Goal: Information Seeking & Learning: Learn about a topic

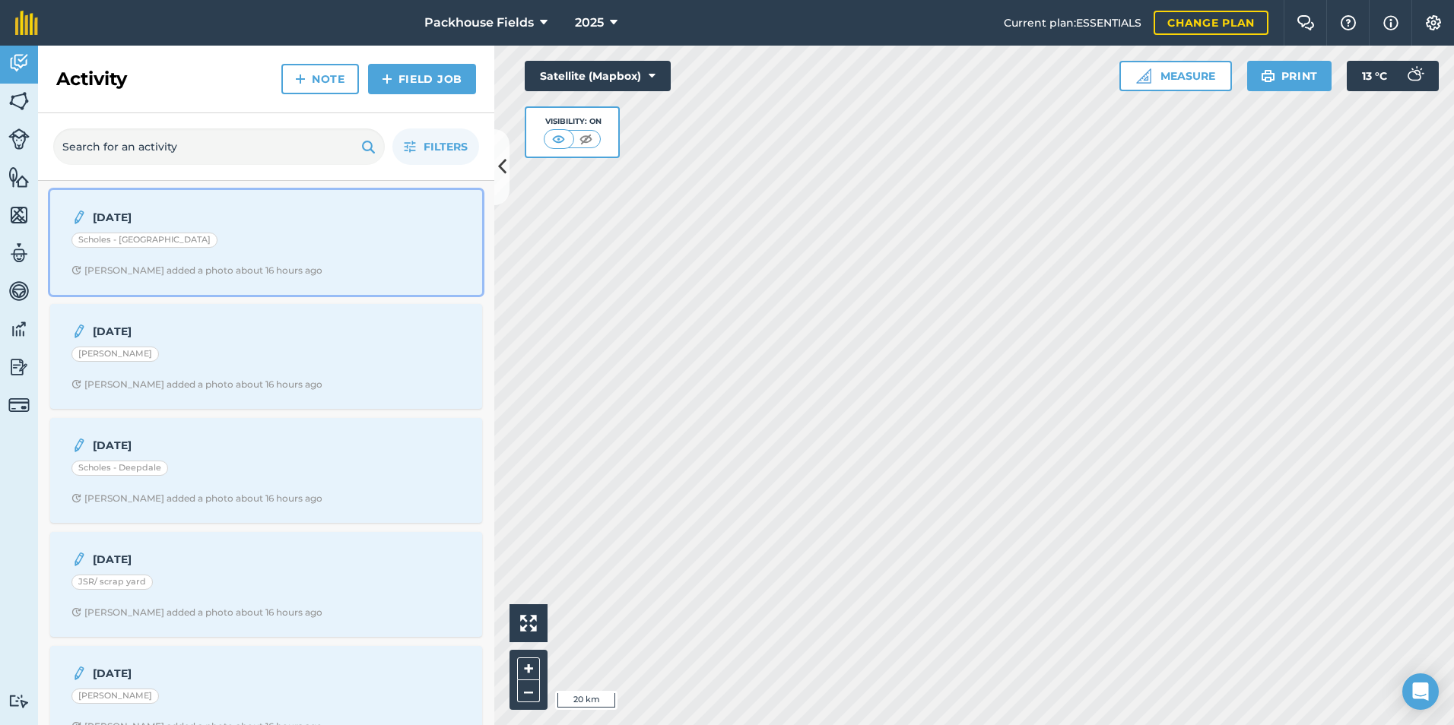
click at [322, 252] on div "[DATE] Scholes - [GEOGRAPHIC_DATA] [PERSON_NAME] added a photo about 16 hours a…" at bounding box center [266, 242] width 414 height 87
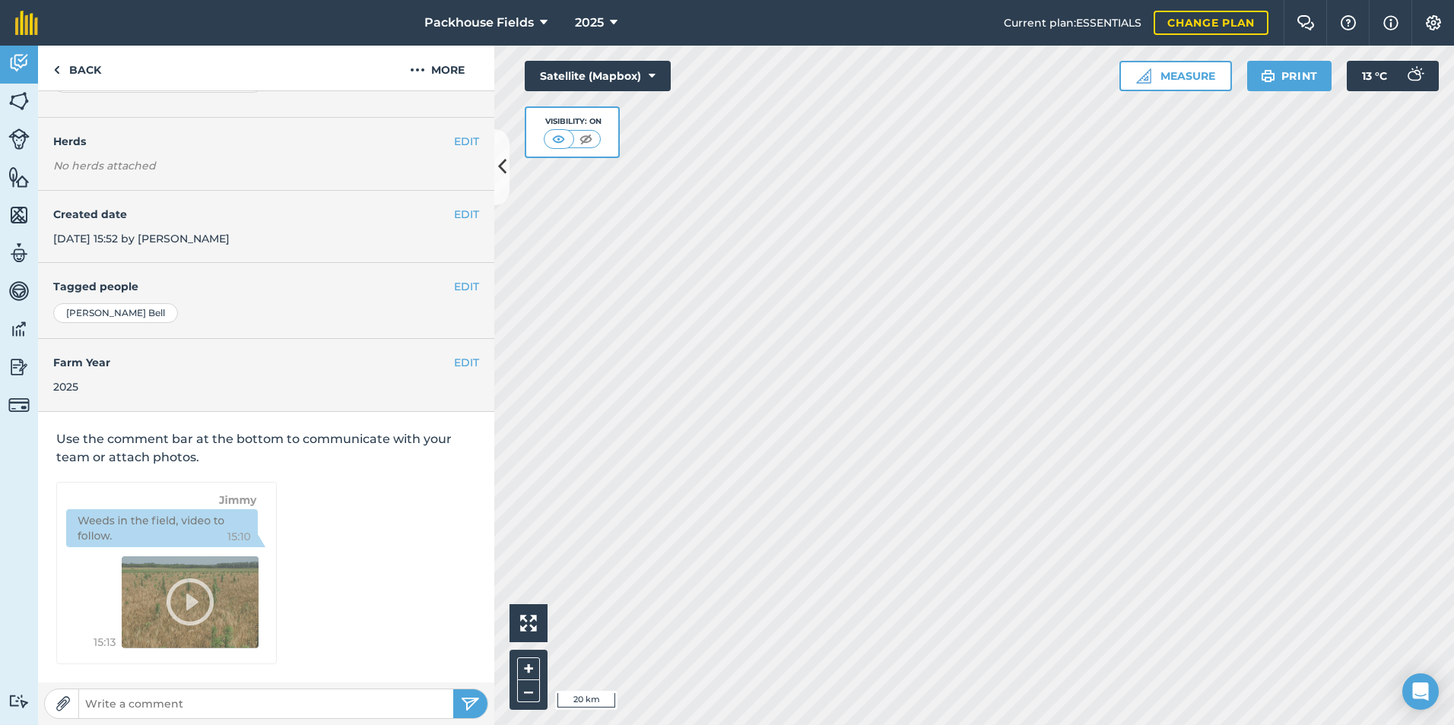
scroll to position [85, 0]
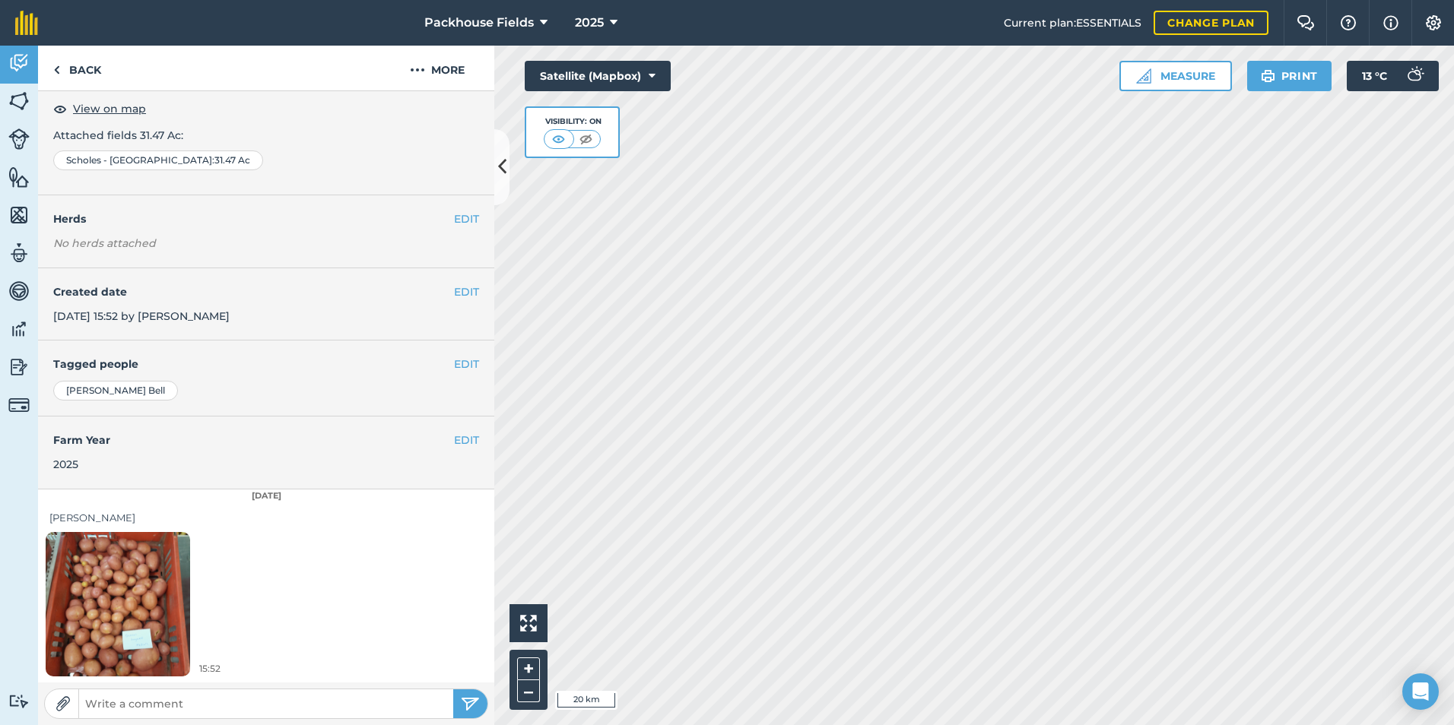
click at [146, 593] on img at bounding box center [118, 604] width 144 height 192
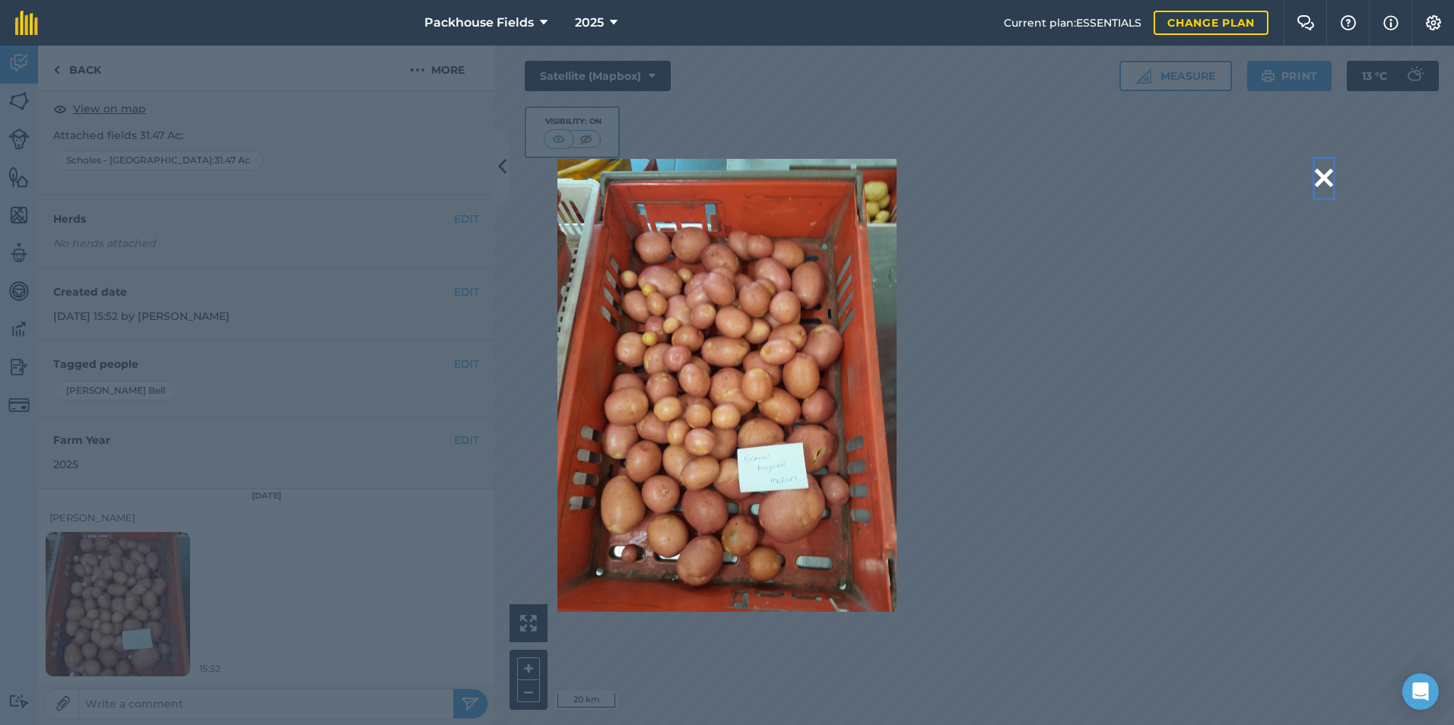
click at [1326, 173] on button at bounding box center [1324, 178] width 18 height 39
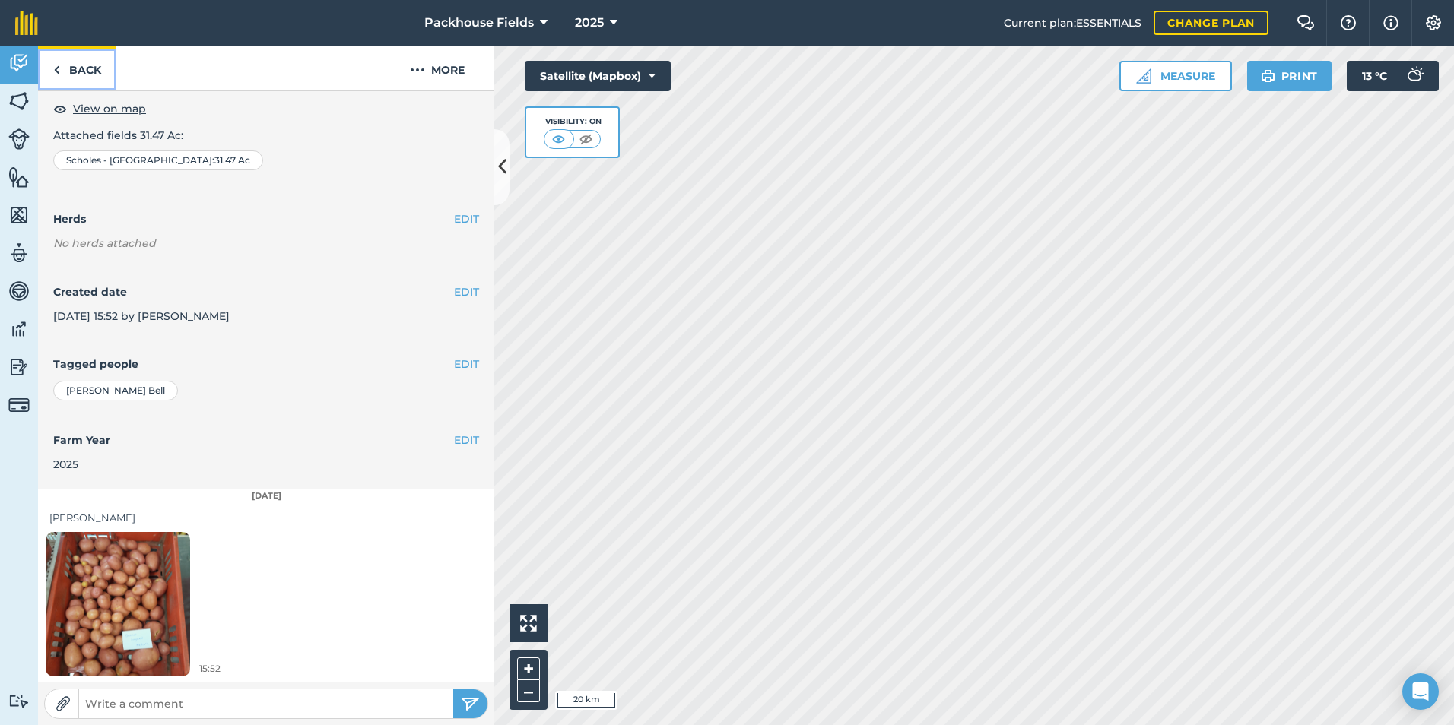
click at [83, 81] on link "Back" at bounding box center [77, 68] width 78 height 45
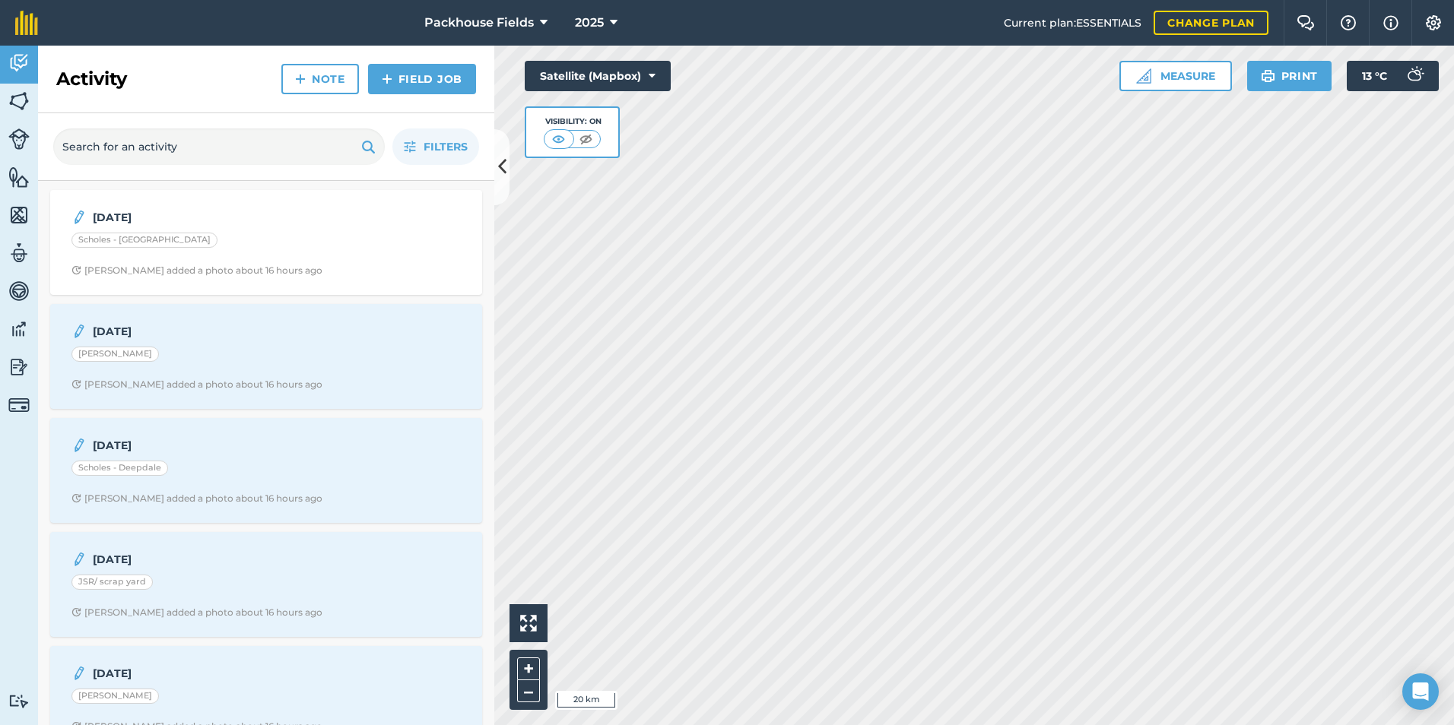
scroll to position [76, 0]
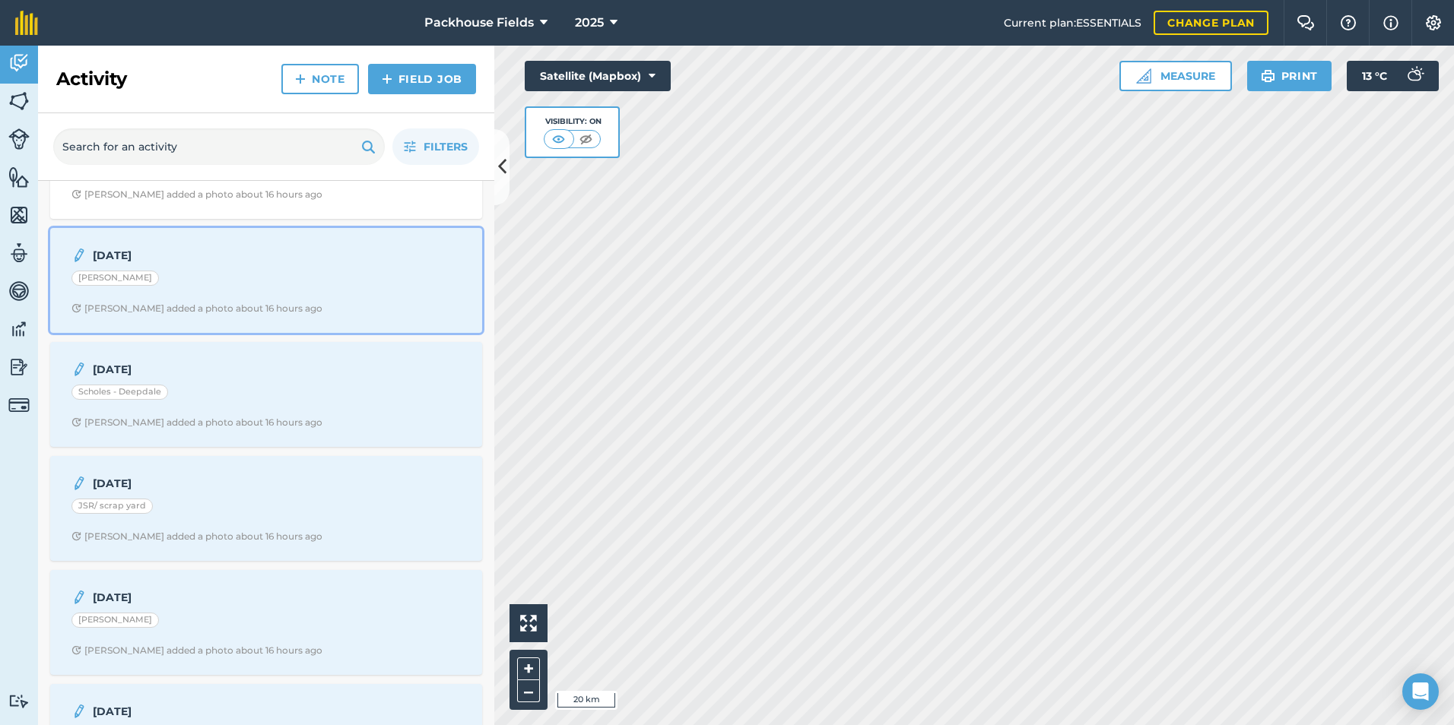
click at [221, 276] on div "[PERSON_NAME]" at bounding box center [265, 281] width 389 height 20
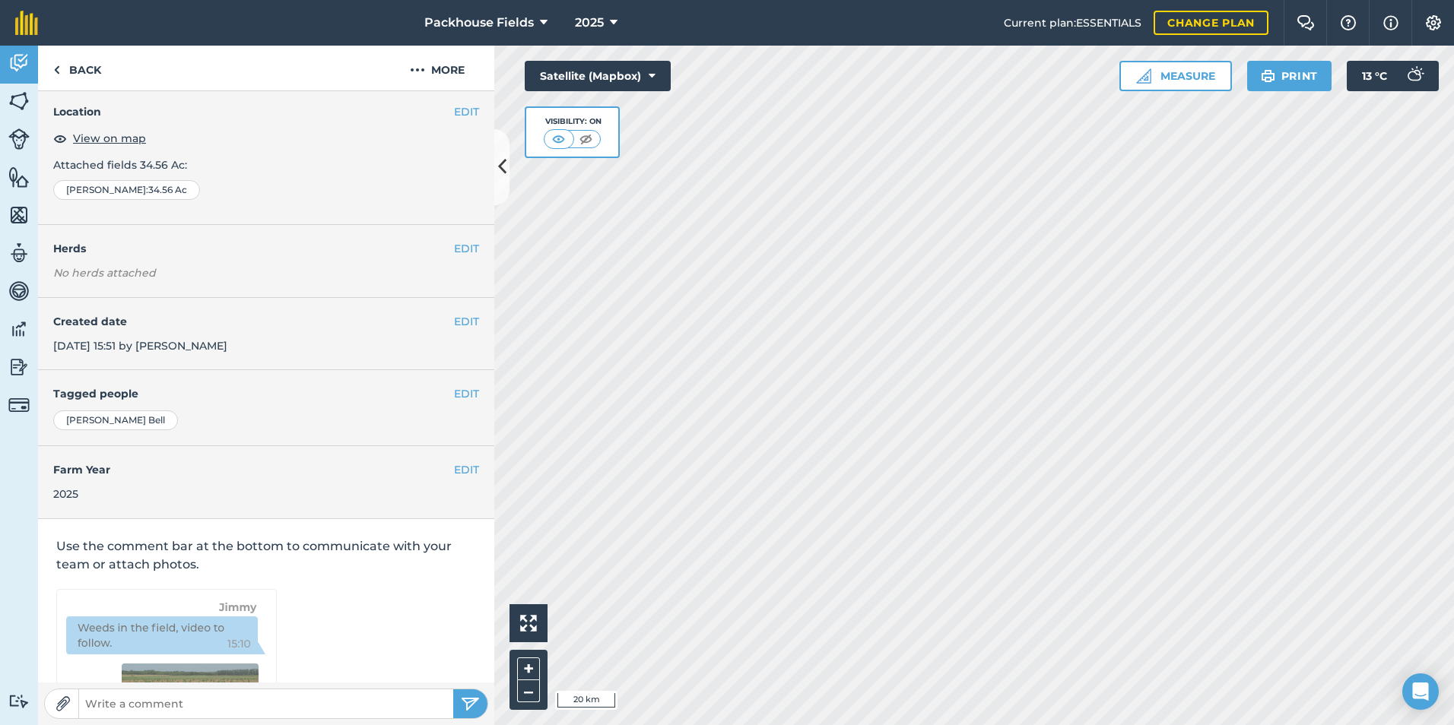
scroll to position [85, 0]
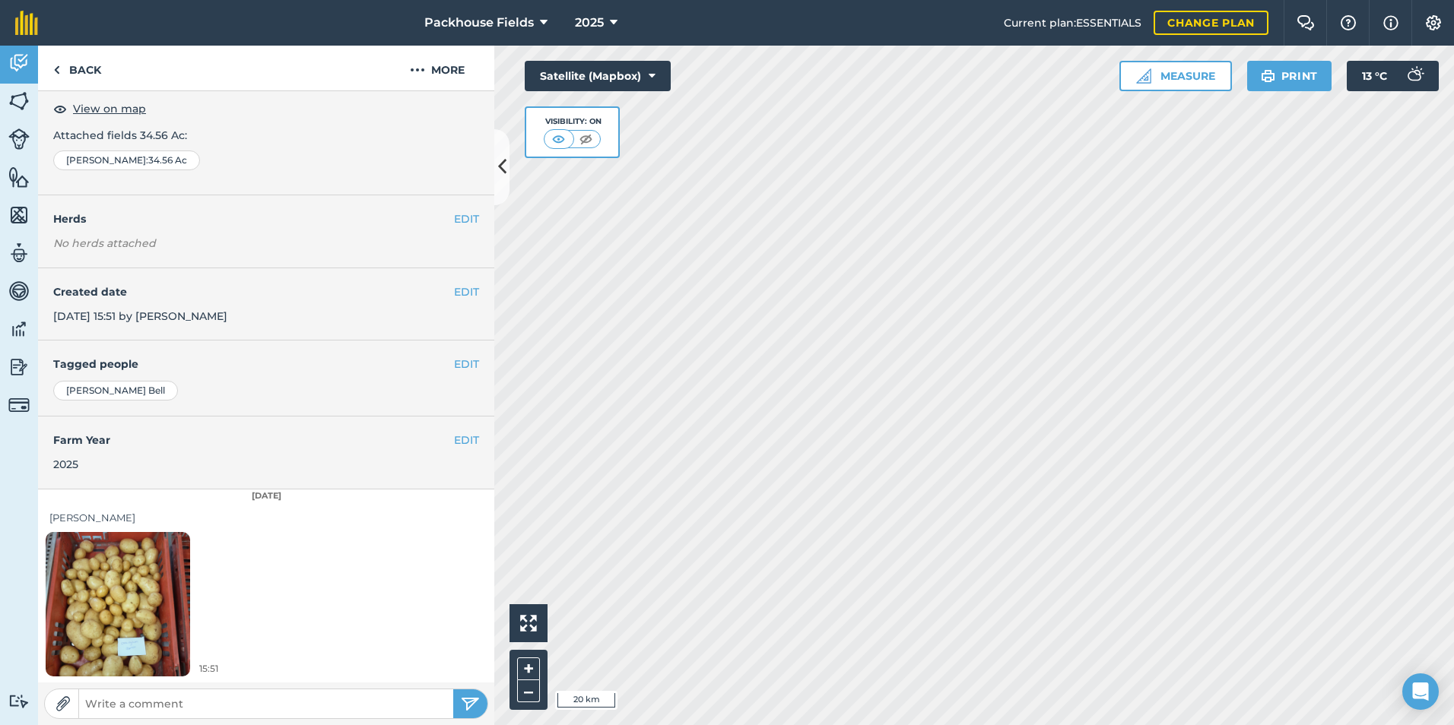
click at [172, 588] on img at bounding box center [118, 604] width 144 height 192
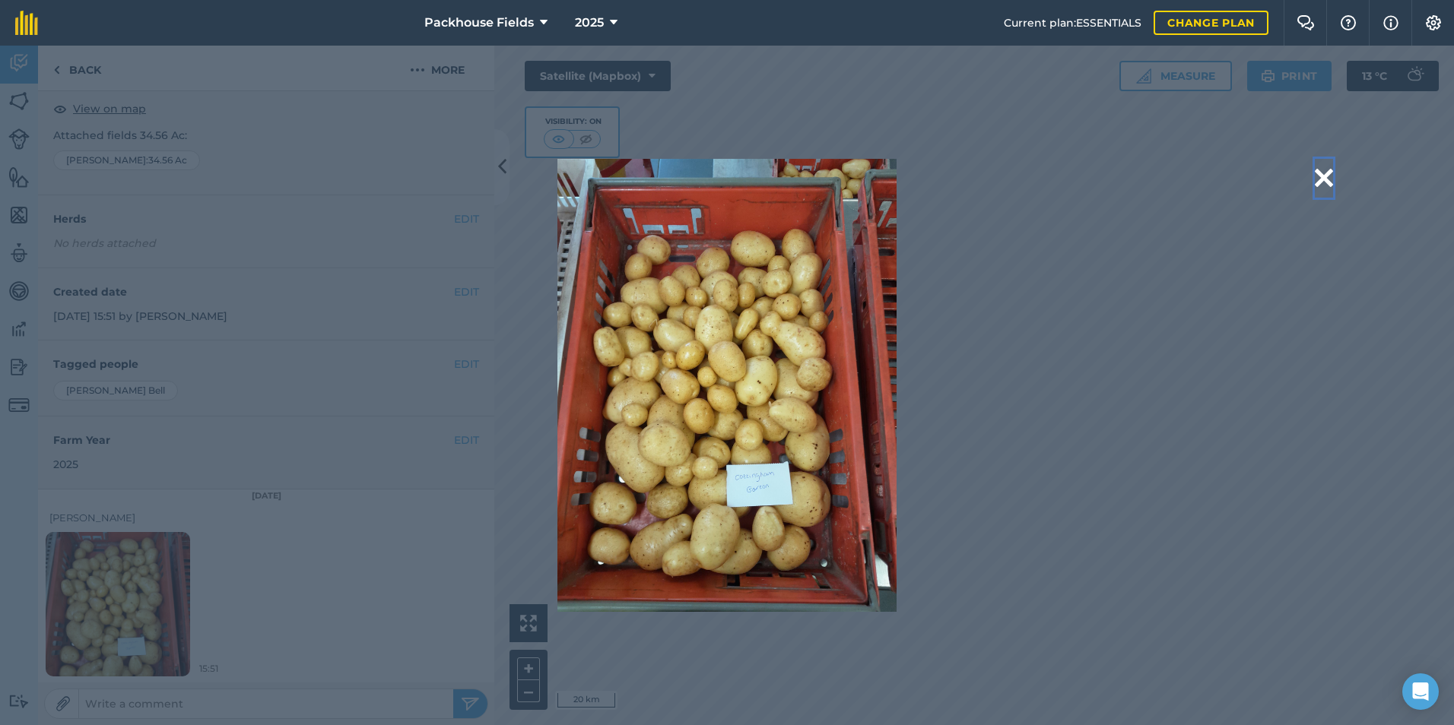
click at [1328, 174] on button at bounding box center [1324, 178] width 18 height 39
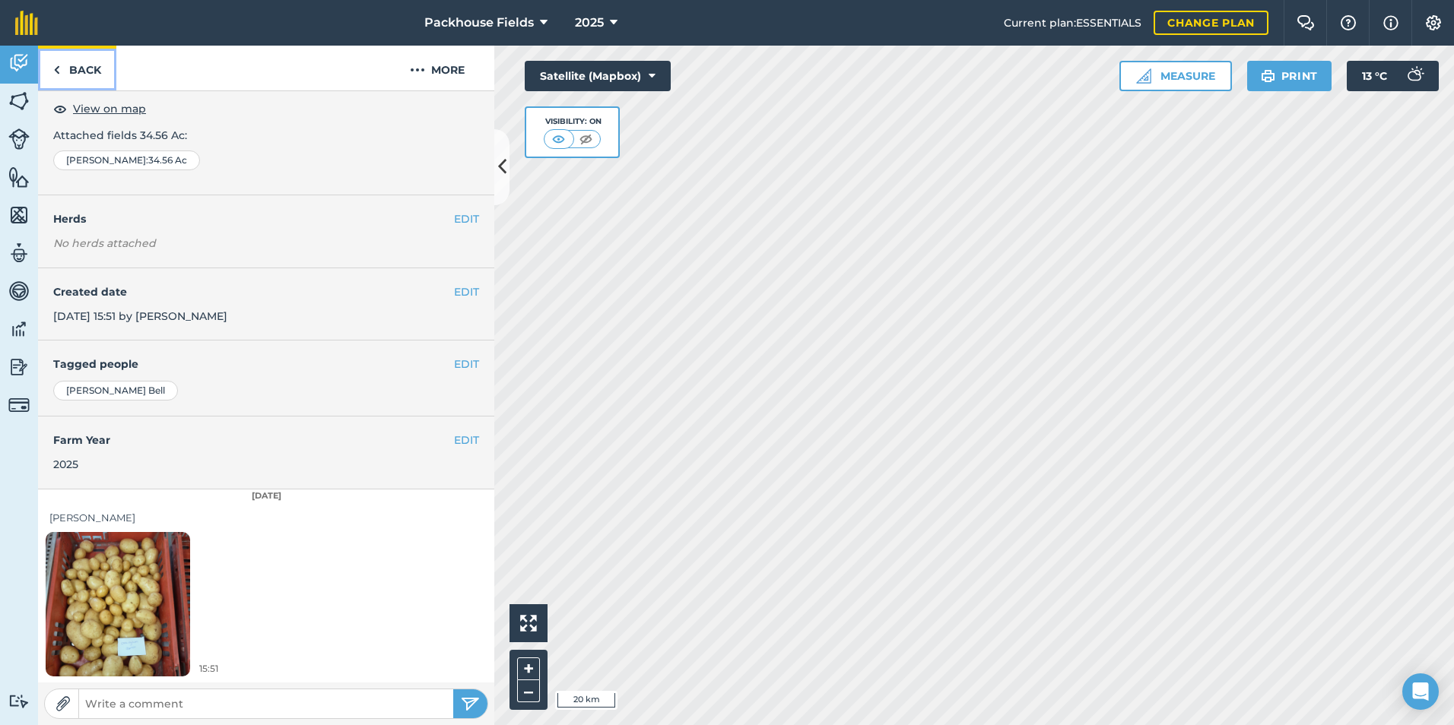
click at [63, 74] on link "Back" at bounding box center [77, 68] width 78 height 45
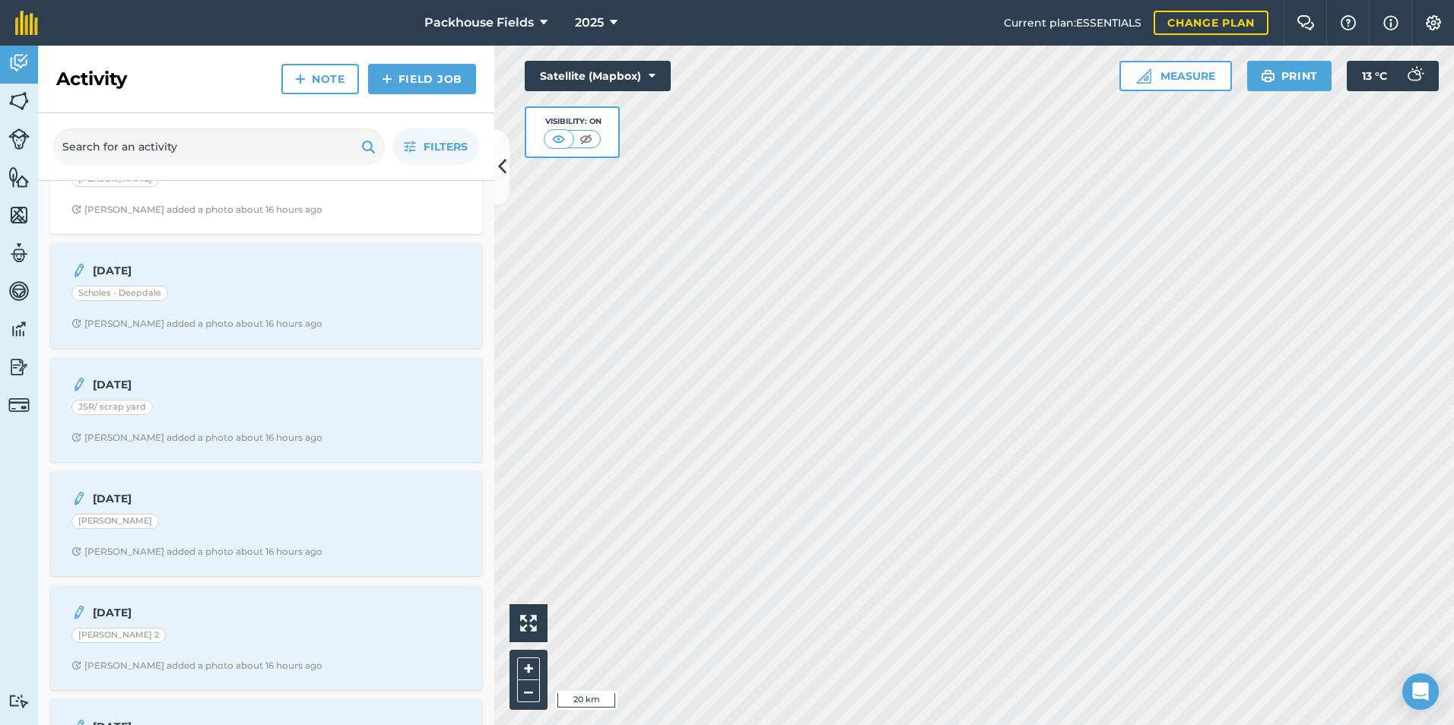
scroll to position [228, 0]
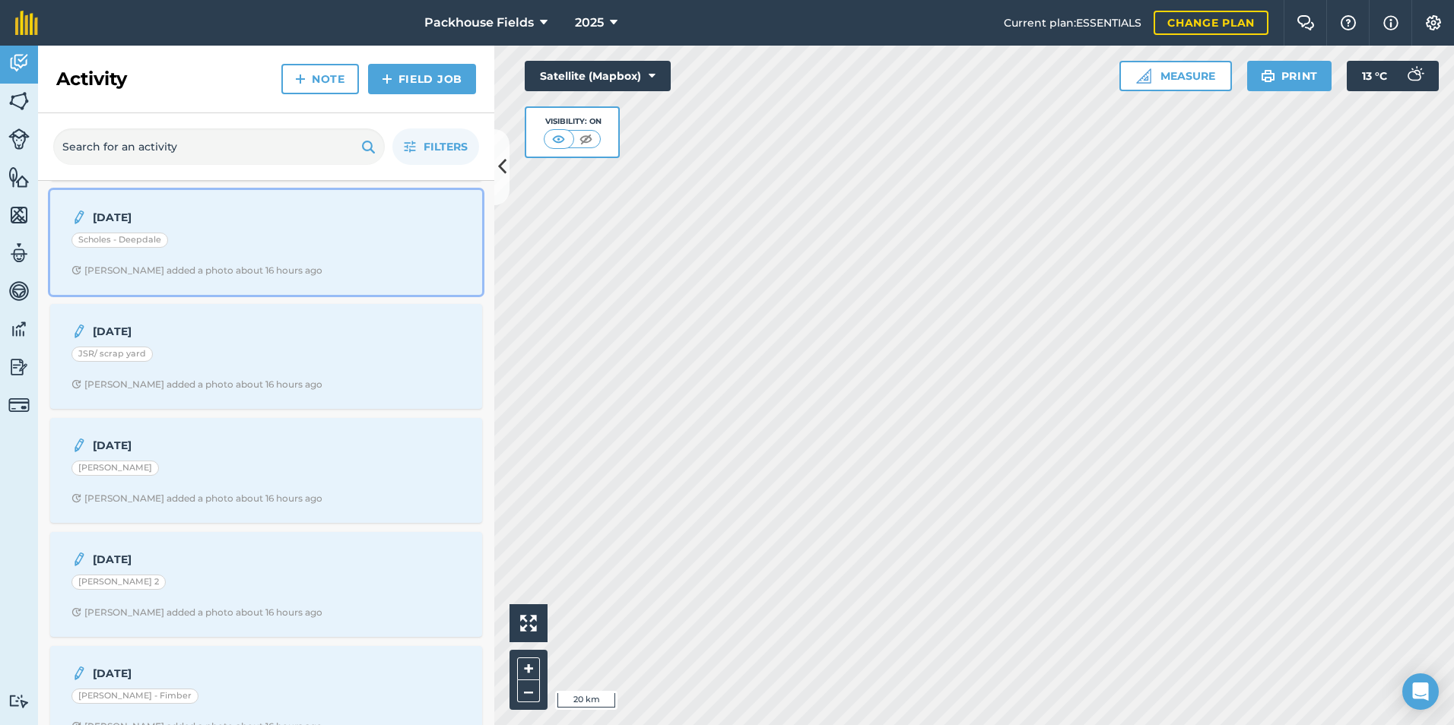
click at [198, 247] on div "Scholes - Deepdale" at bounding box center [265, 243] width 389 height 20
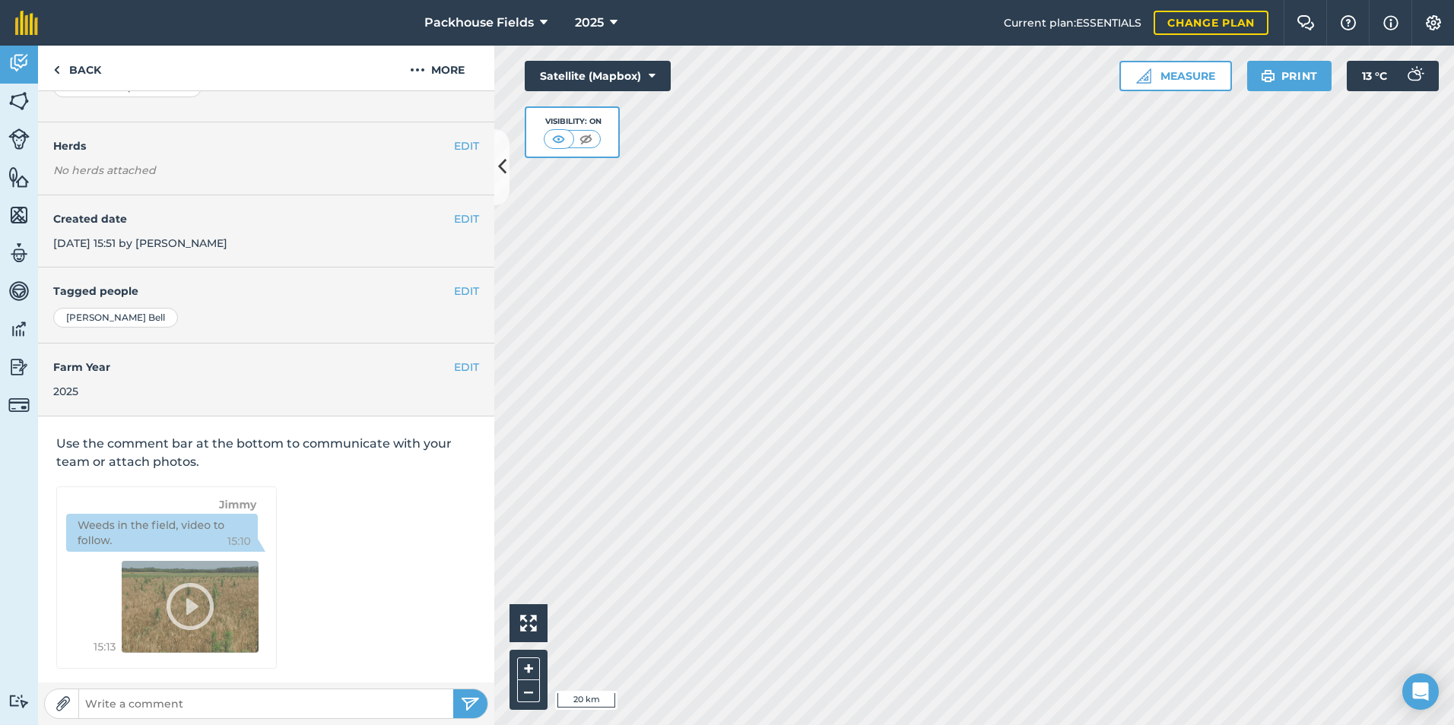
scroll to position [85, 0]
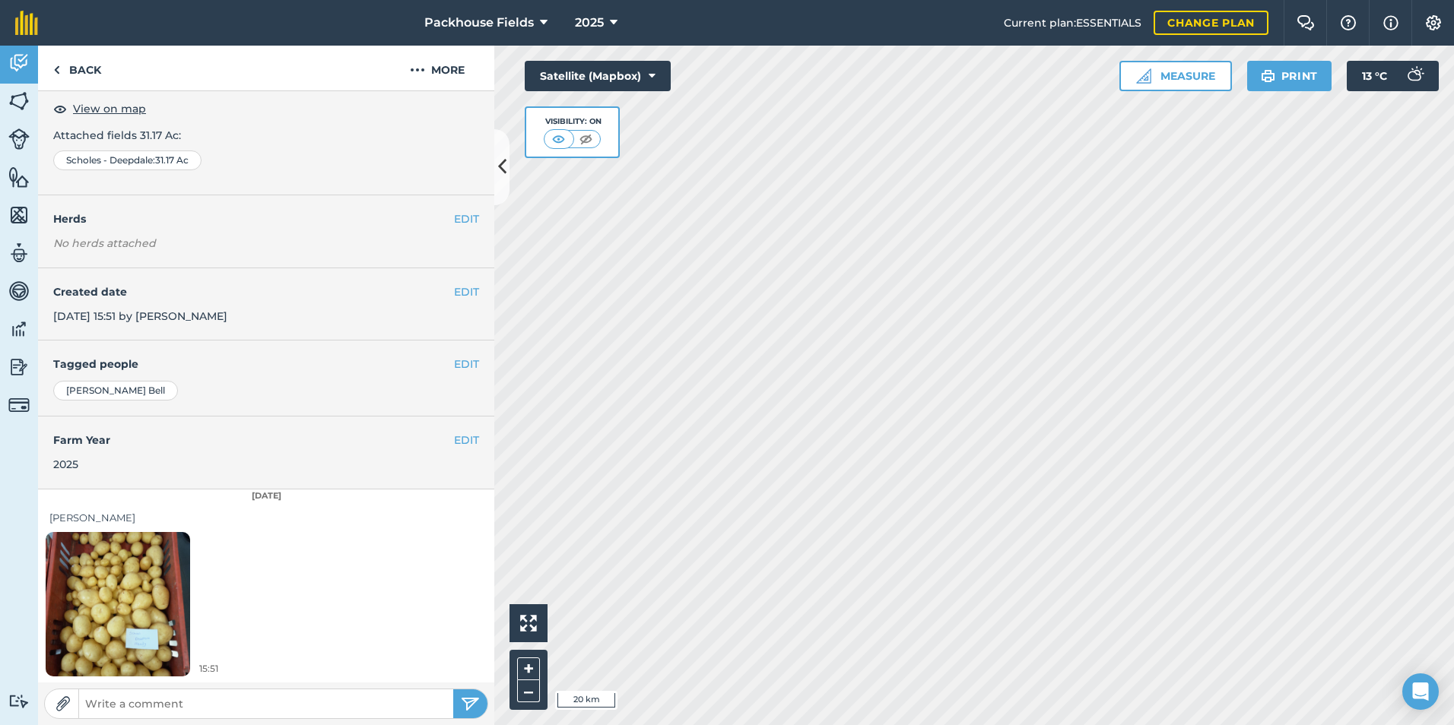
click at [138, 614] on img at bounding box center [118, 604] width 144 height 192
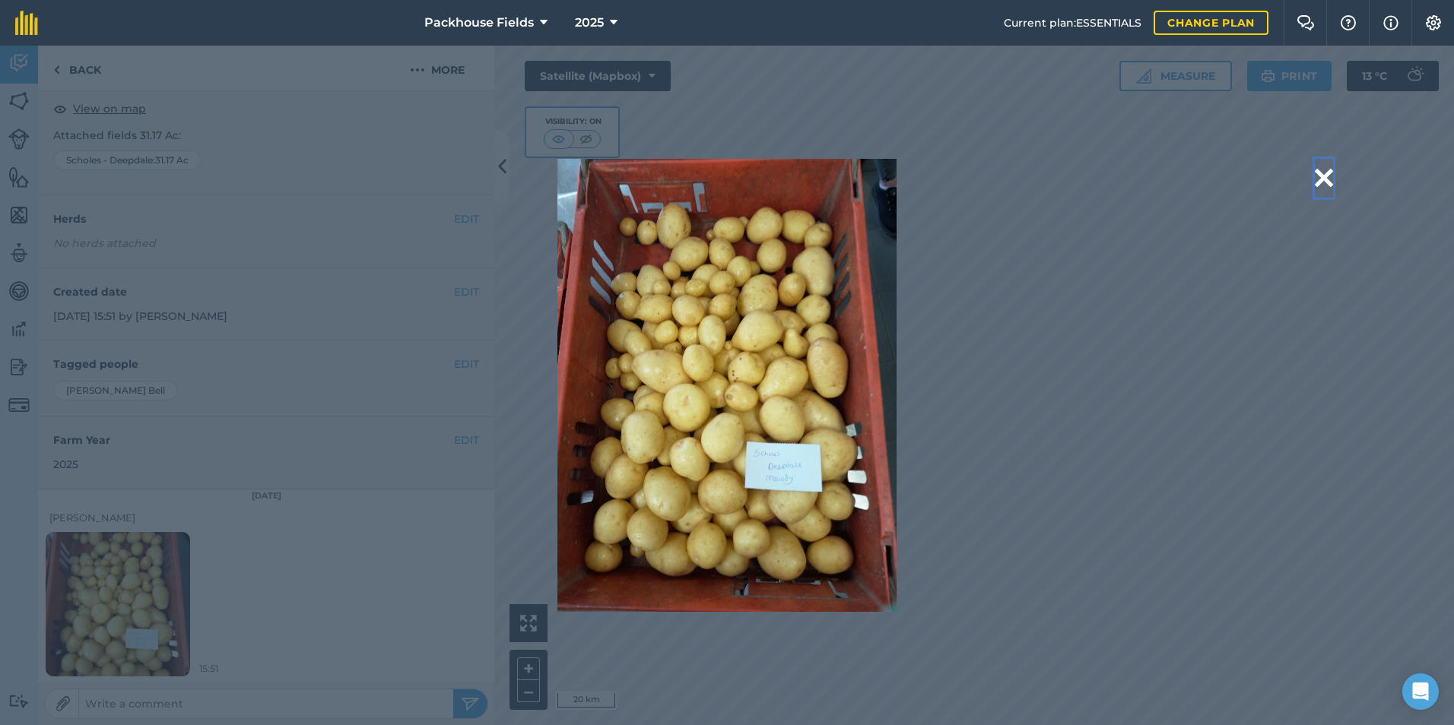
click at [1331, 172] on button at bounding box center [1324, 178] width 18 height 39
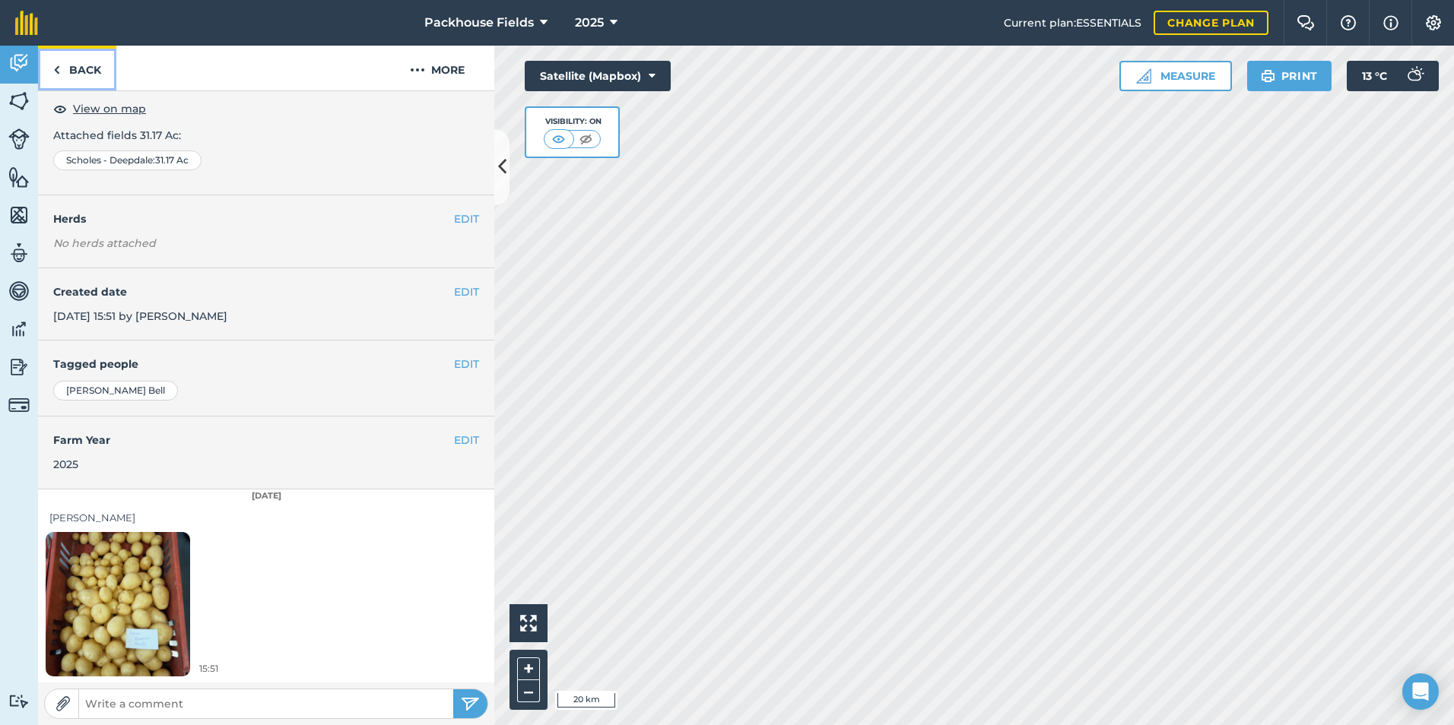
click at [85, 74] on link "Back" at bounding box center [77, 68] width 78 height 45
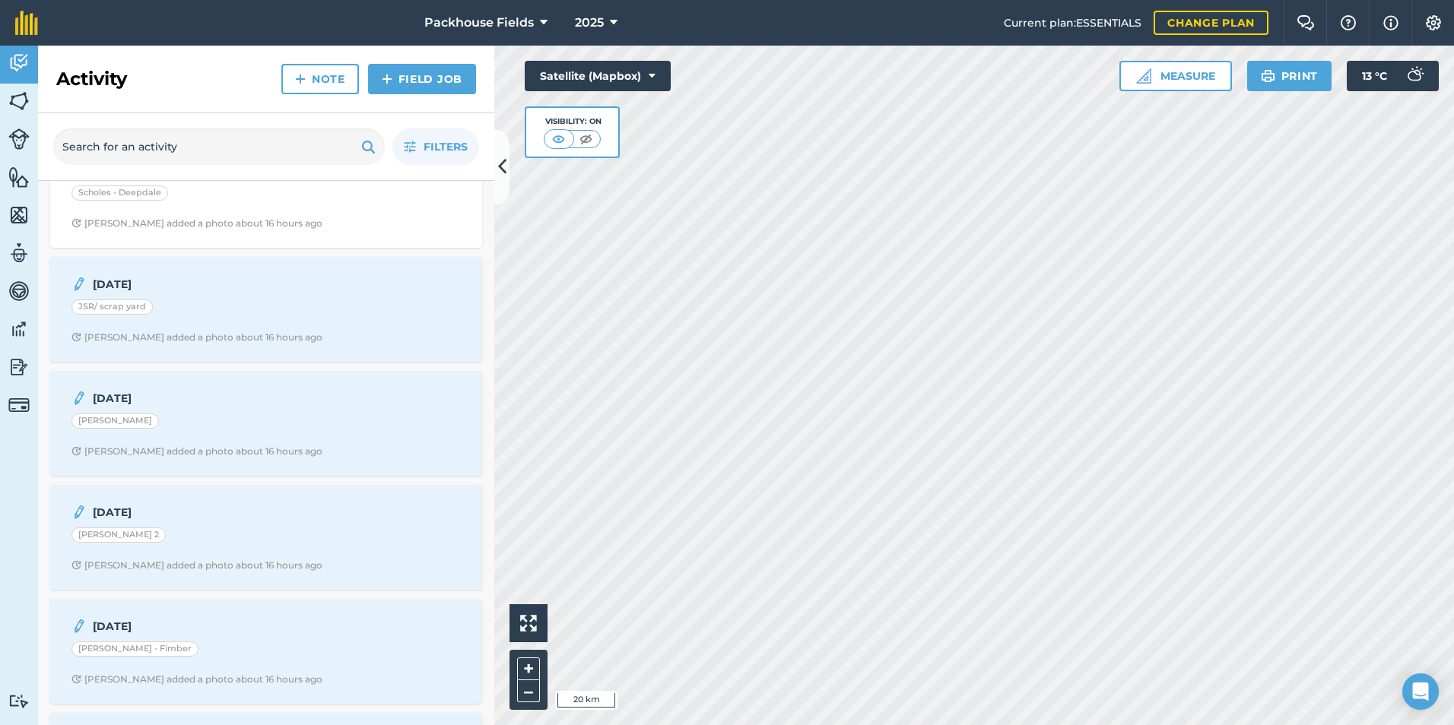
scroll to position [304, 0]
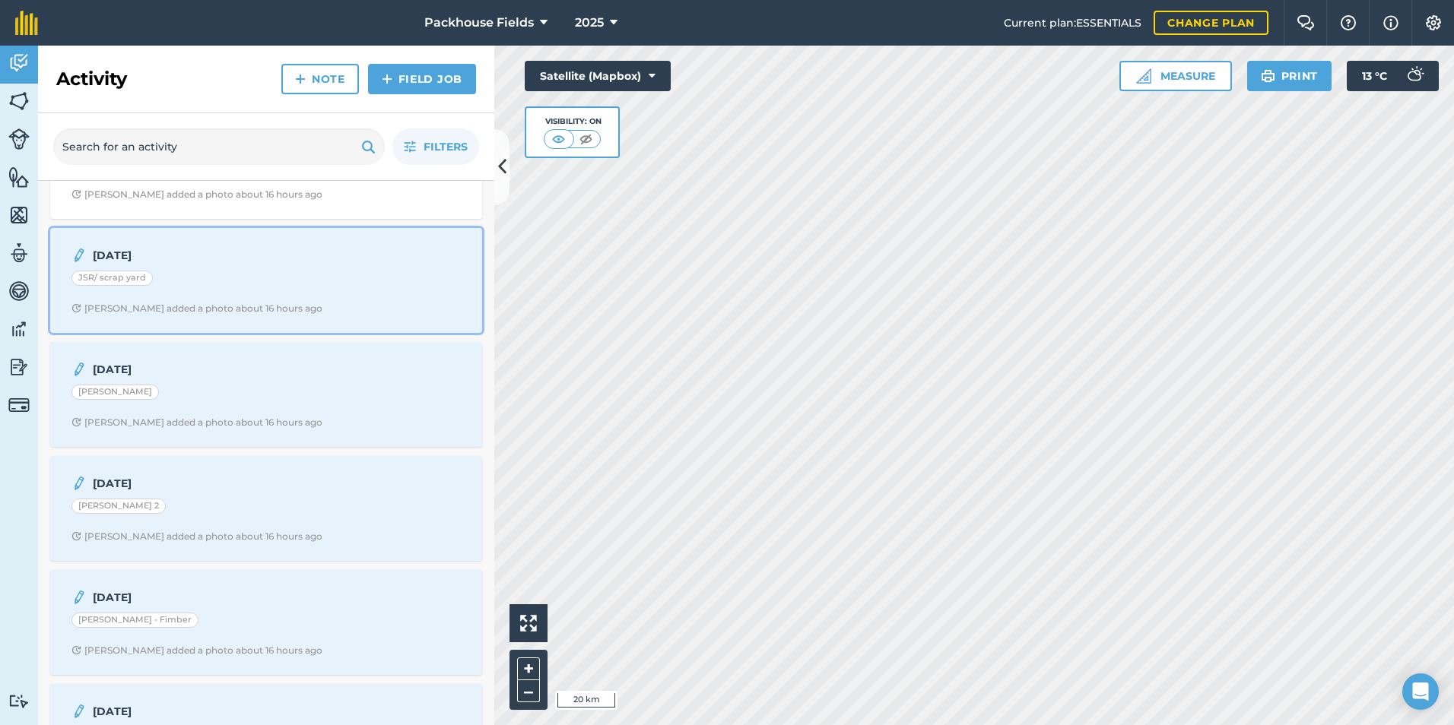
click at [363, 268] on div "[DATE] JSR/ scrap yard [PERSON_NAME] added a photo about 16 hours ago" at bounding box center [266, 280] width 414 height 87
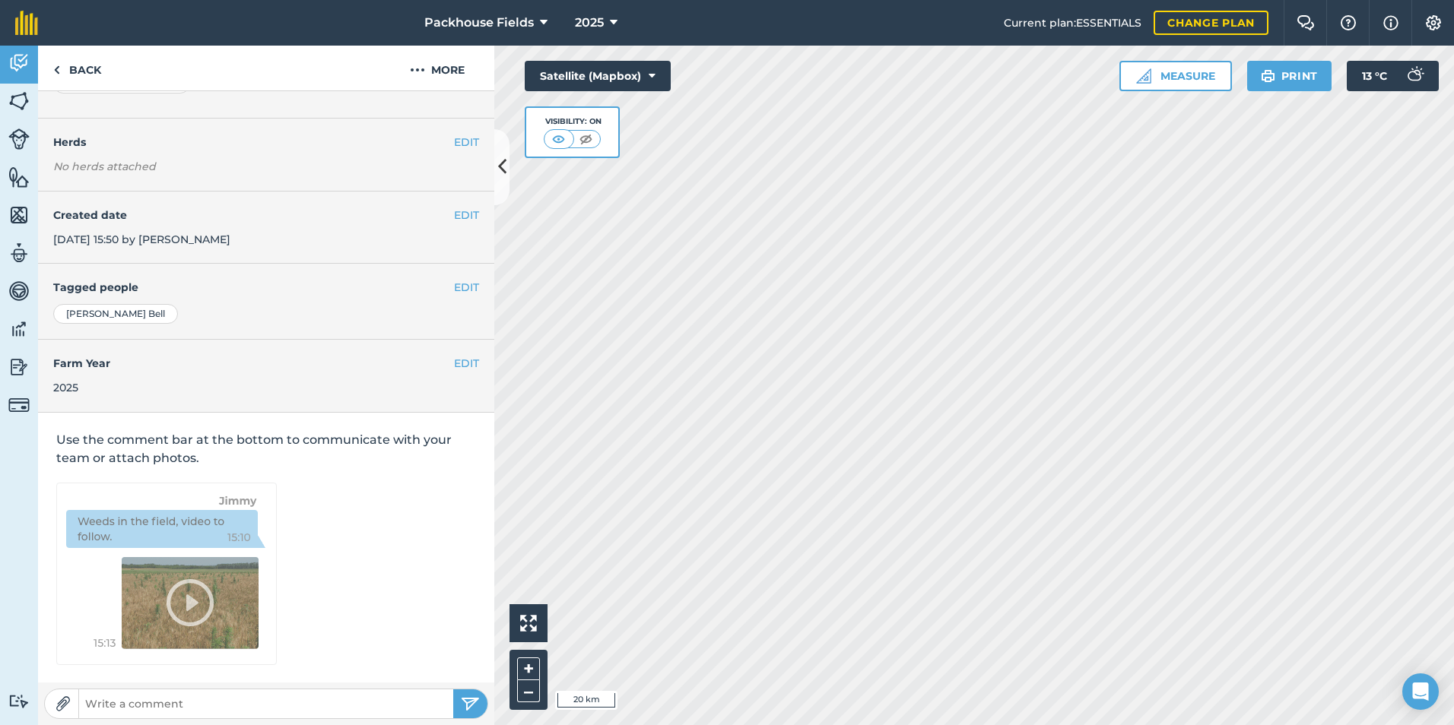
scroll to position [163, 0]
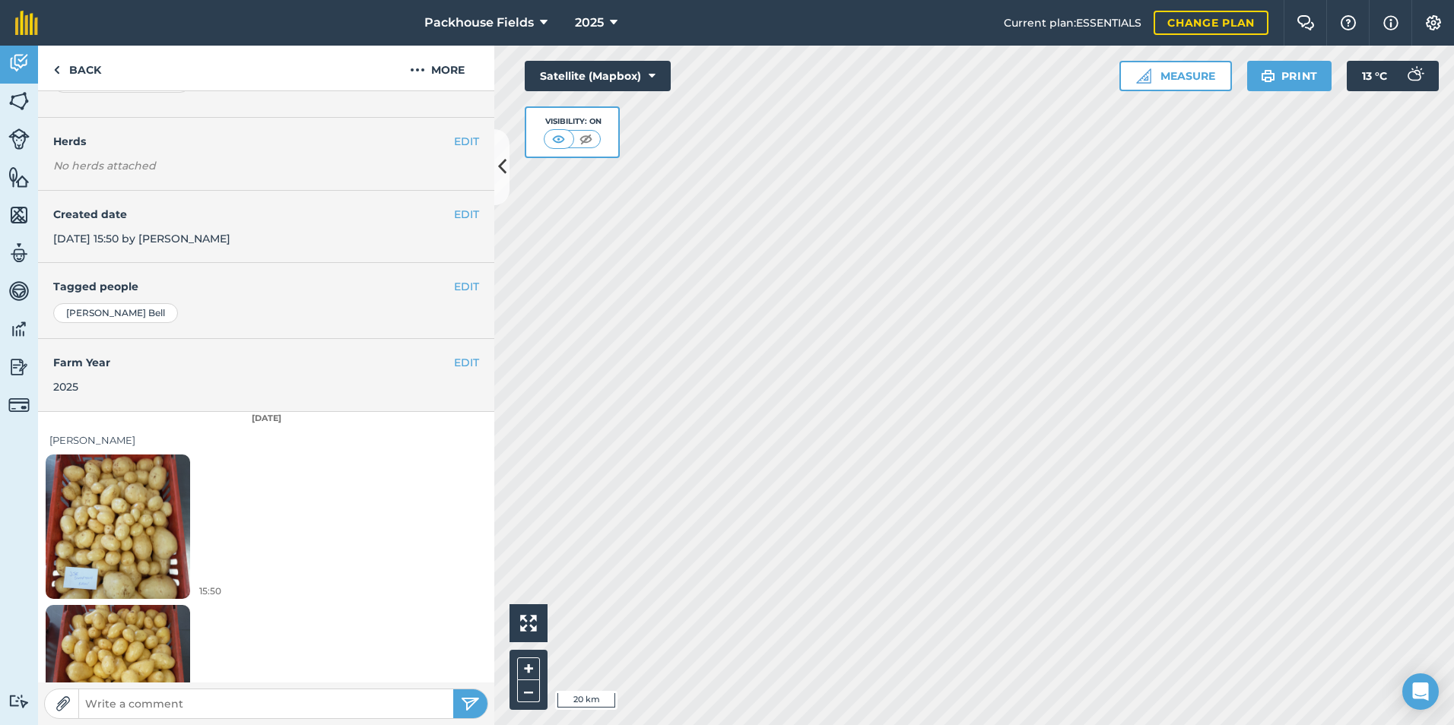
click at [151, 526] on img at bounding box center [118, 526] width 144 height 192
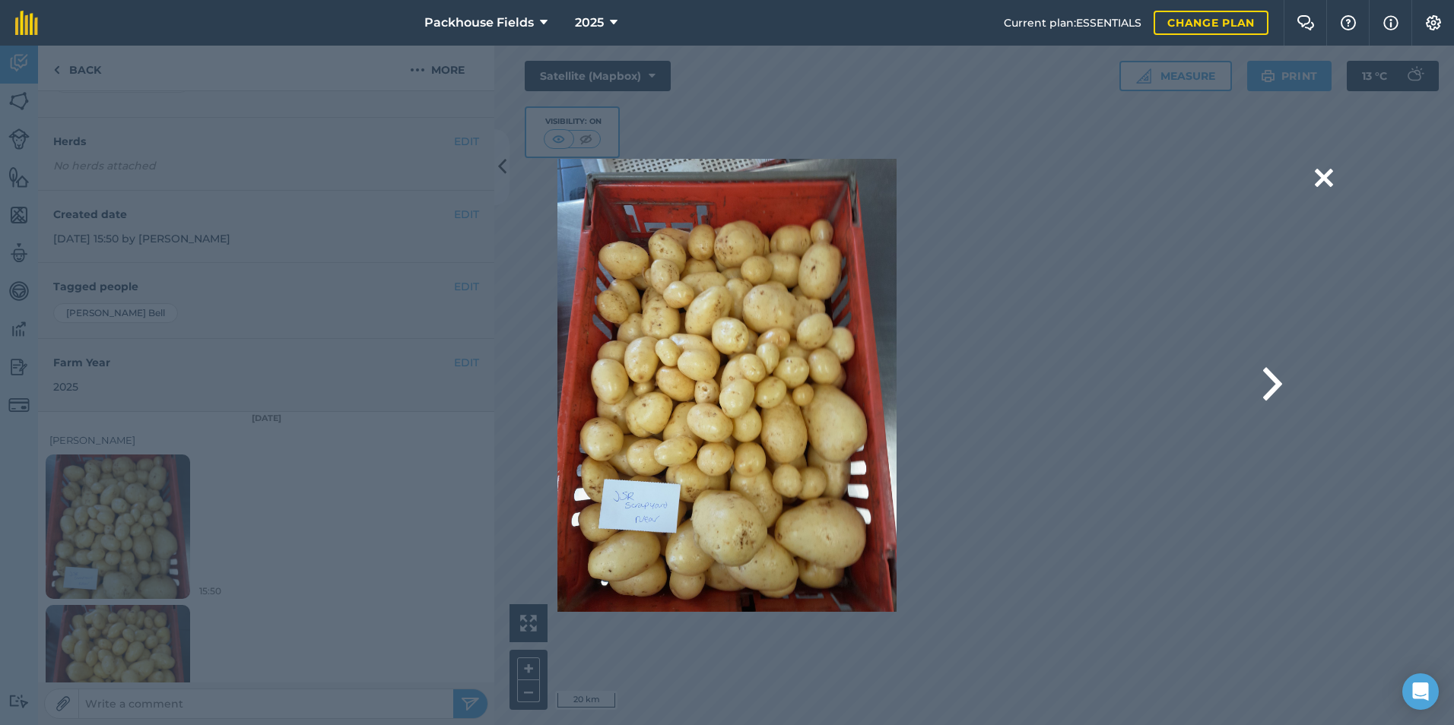
click at [1288, 382] on div "Are you sure you would like to delete this image? [GEOGRAPHIC_DATA]" at bounding box center [726, 385] width 1211 height 453
click at [1277, 382] on button at bounding box center [1272, 385] width 19 height 61
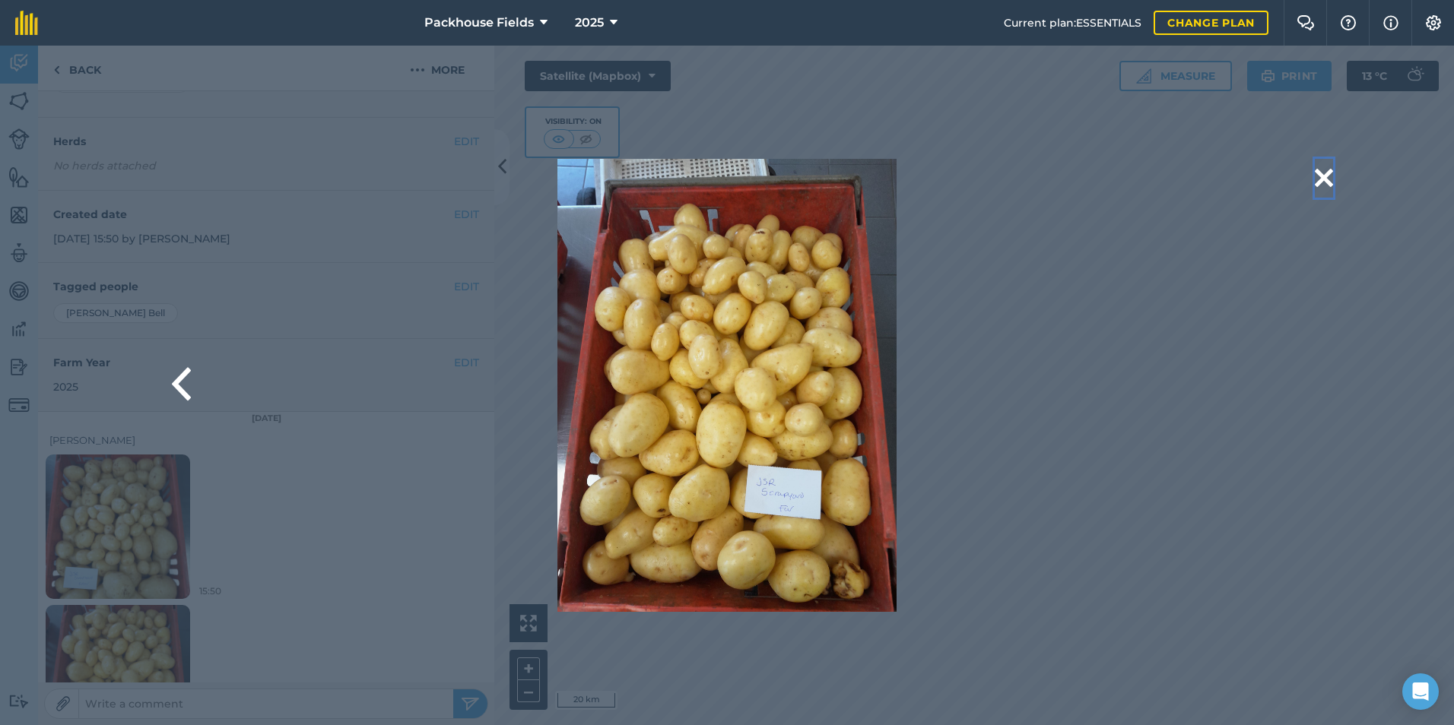
click at [1328, 176] on button at bounding box center [1324, 178] width 18 height 39
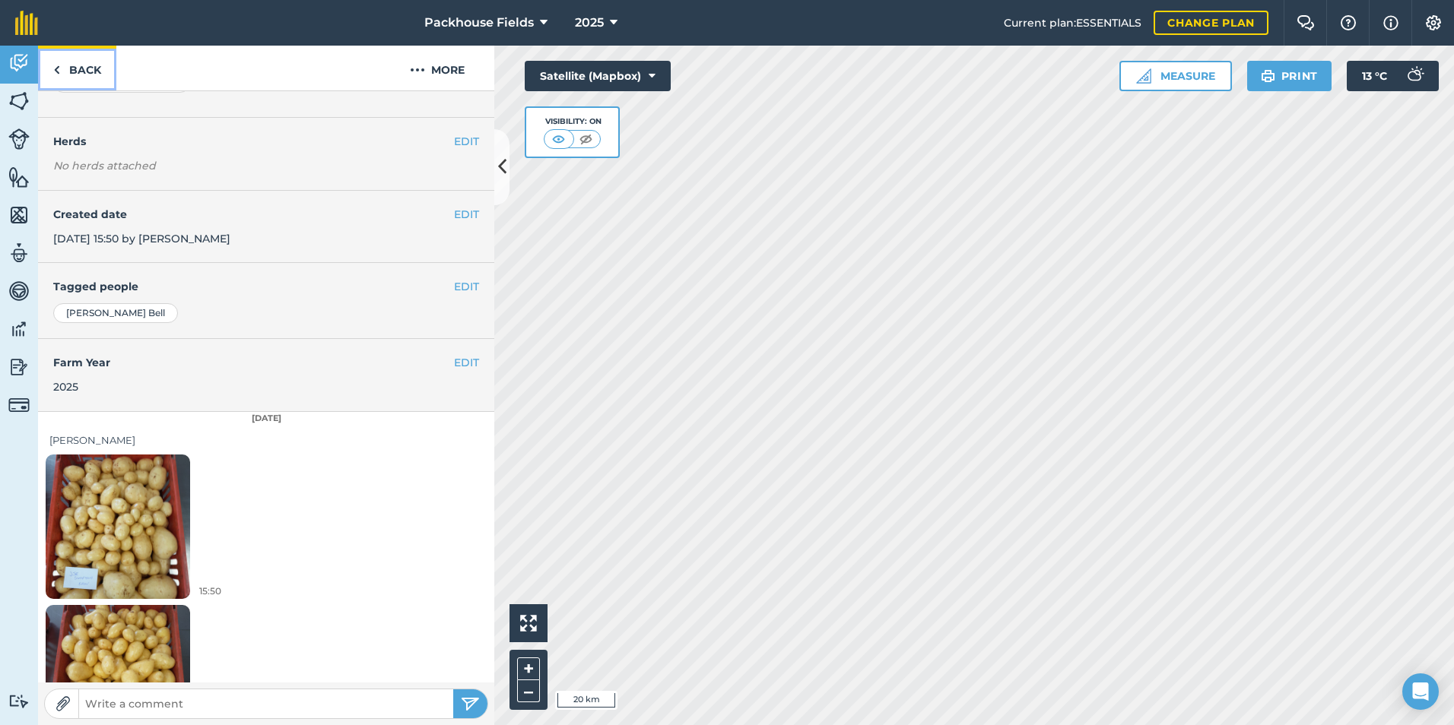
click at [86, 78] on link "Back" at bounding box center [77, 68] width 78 height 45
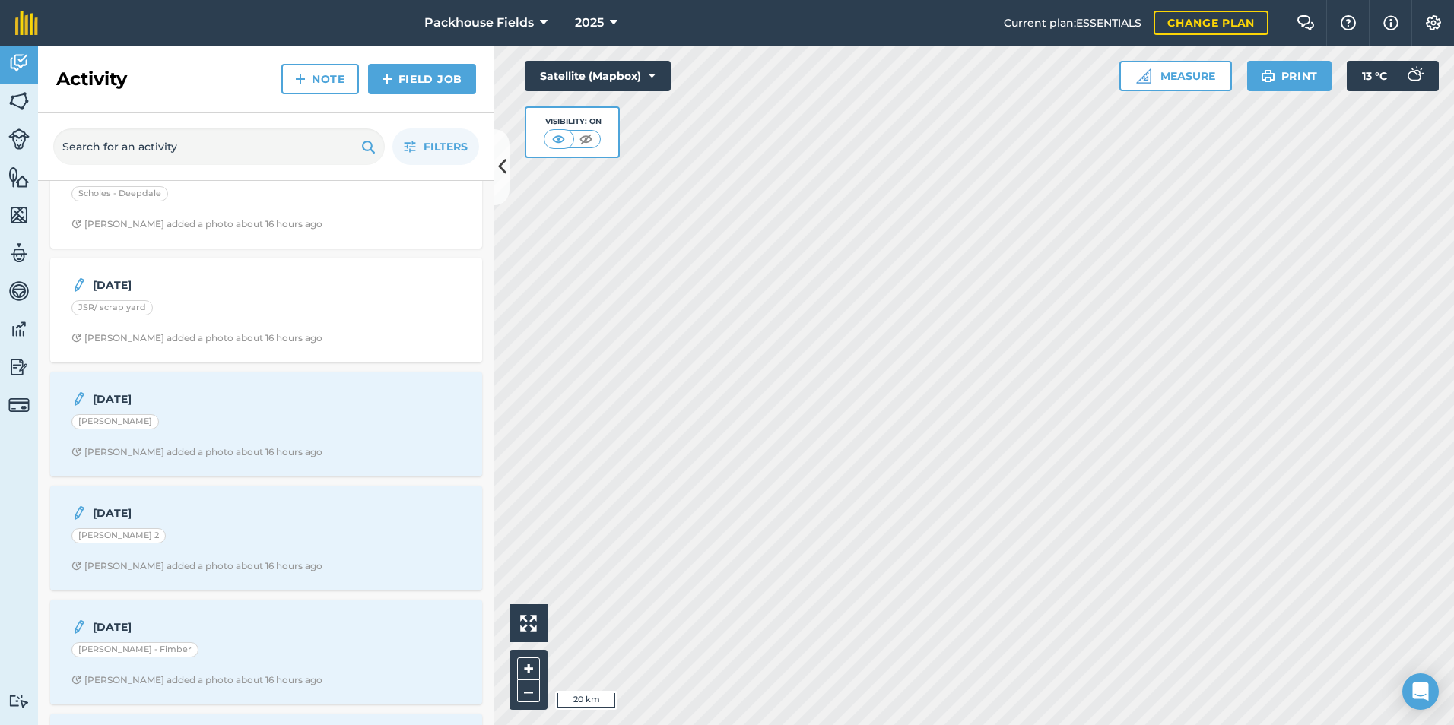
scroll to position [304, 0]
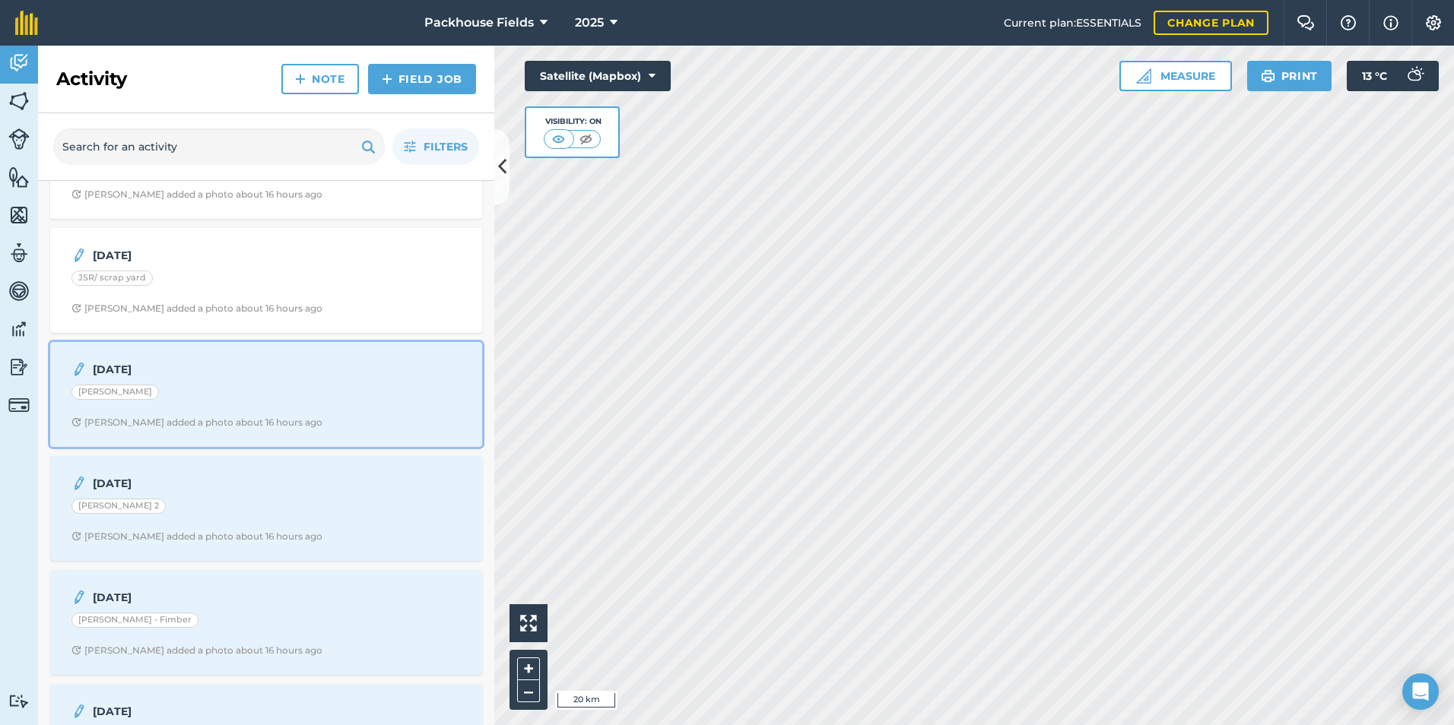
click at [249, 361] on strong "[DATE]" at bounding box center [213, 369] width 241 height 17
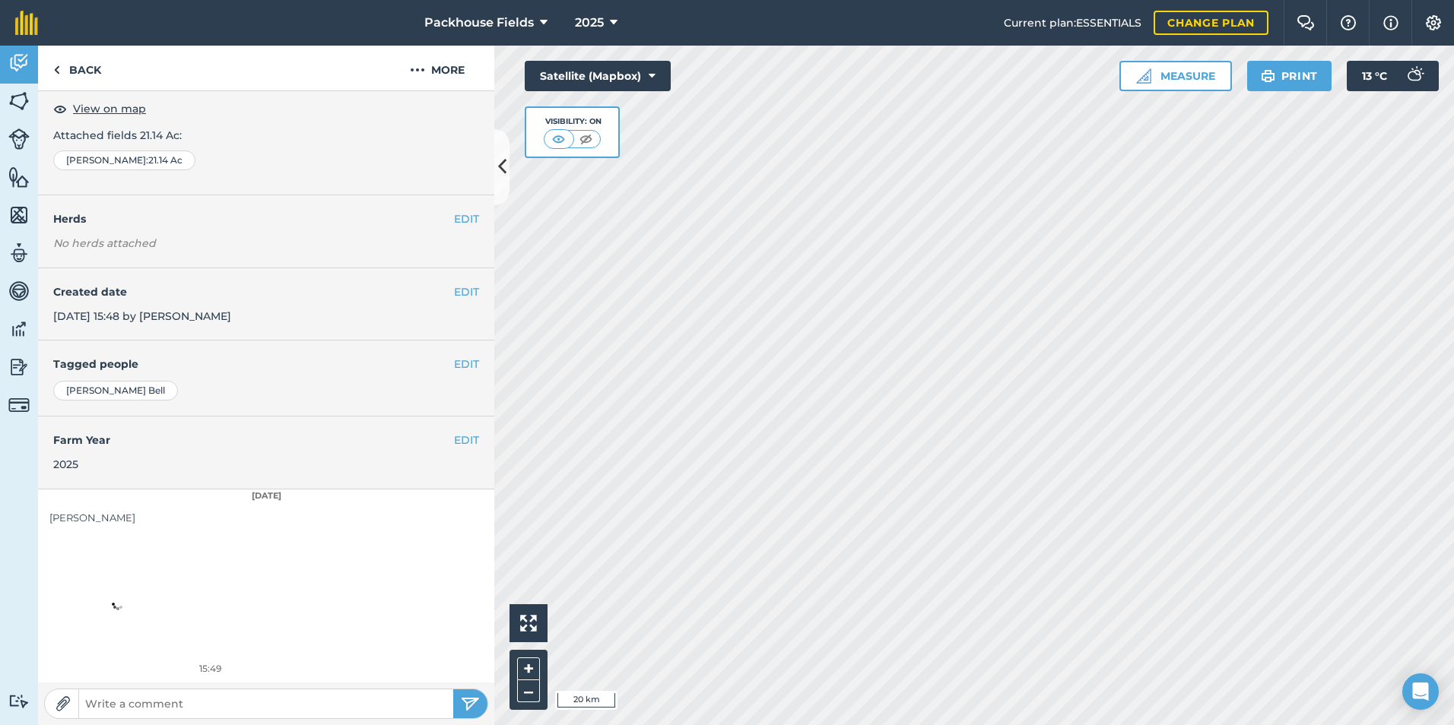
scroll to position [85, 0]
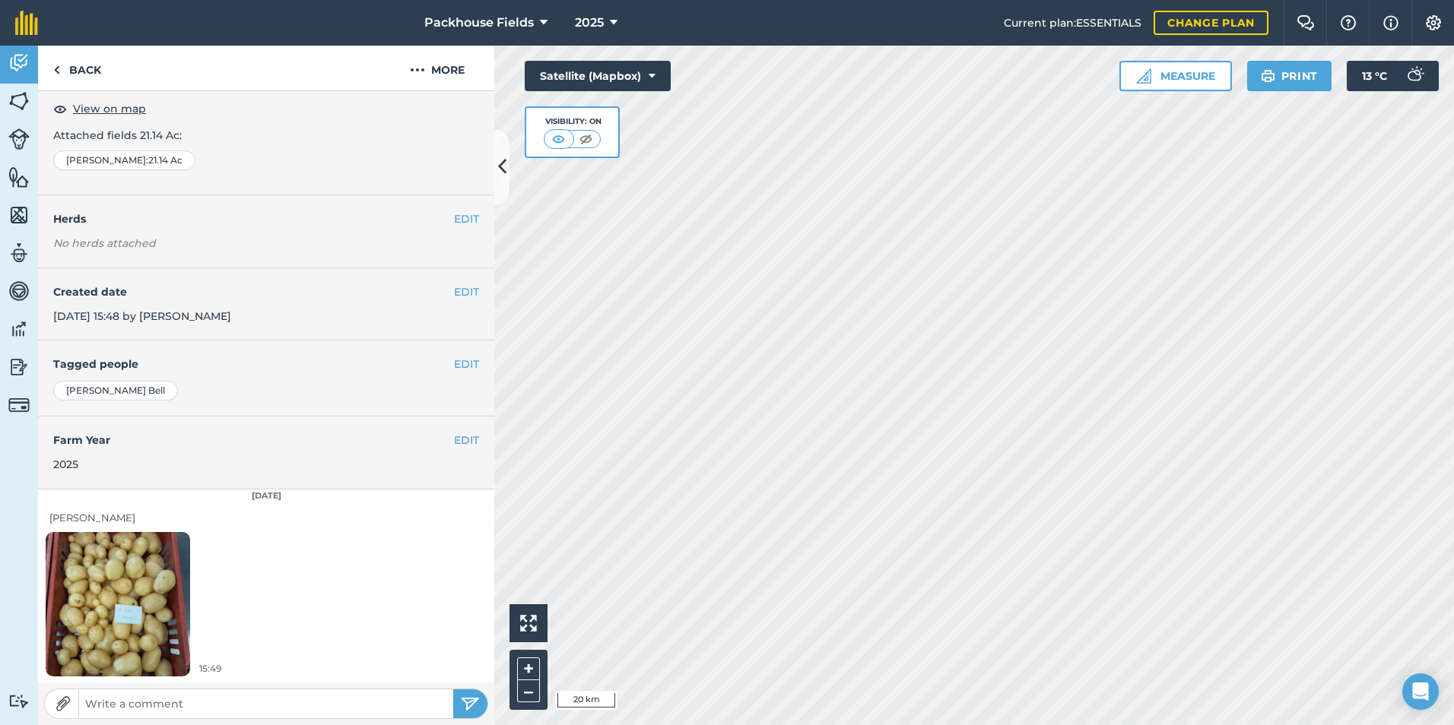
click at [117, 597] on img at bounding box center [118, 604] width 144 height 192
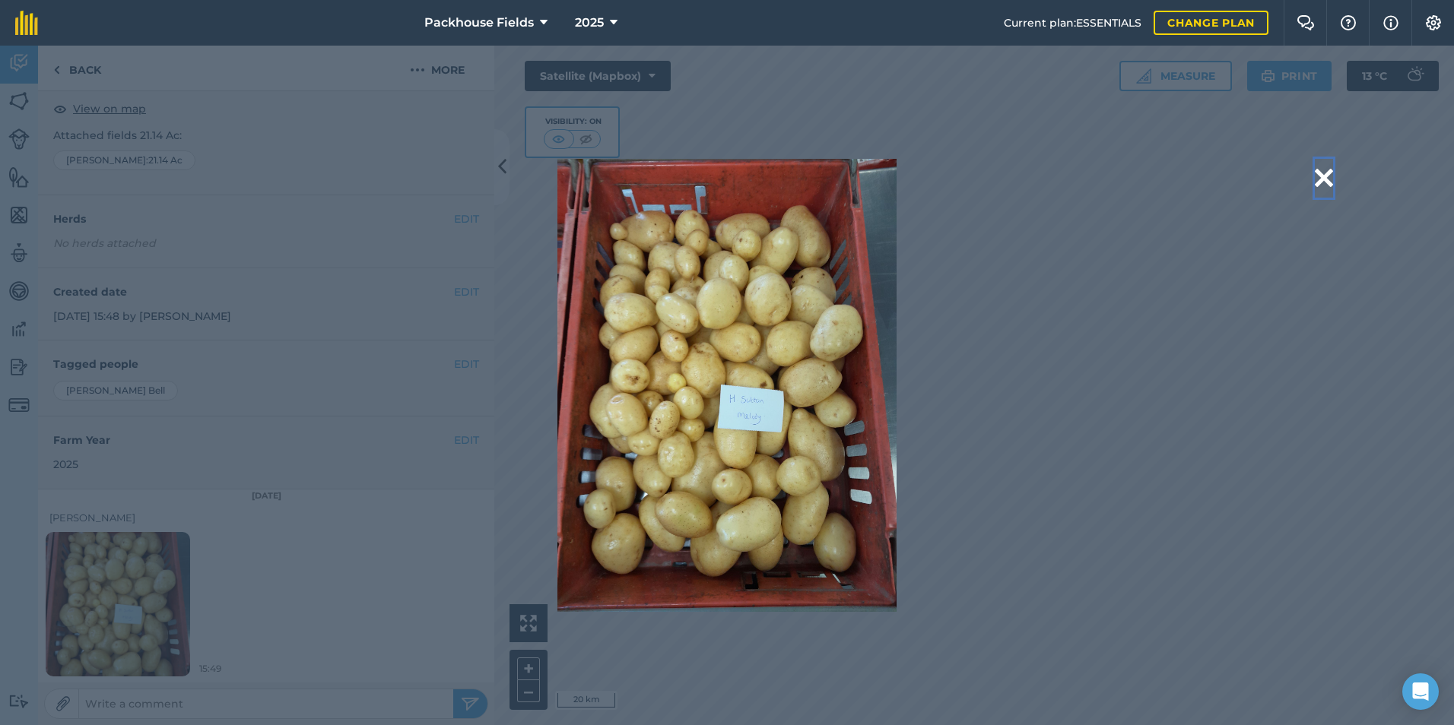
click at [1331, 175] on button at bounding box center [1324, 178] width 18 height 39
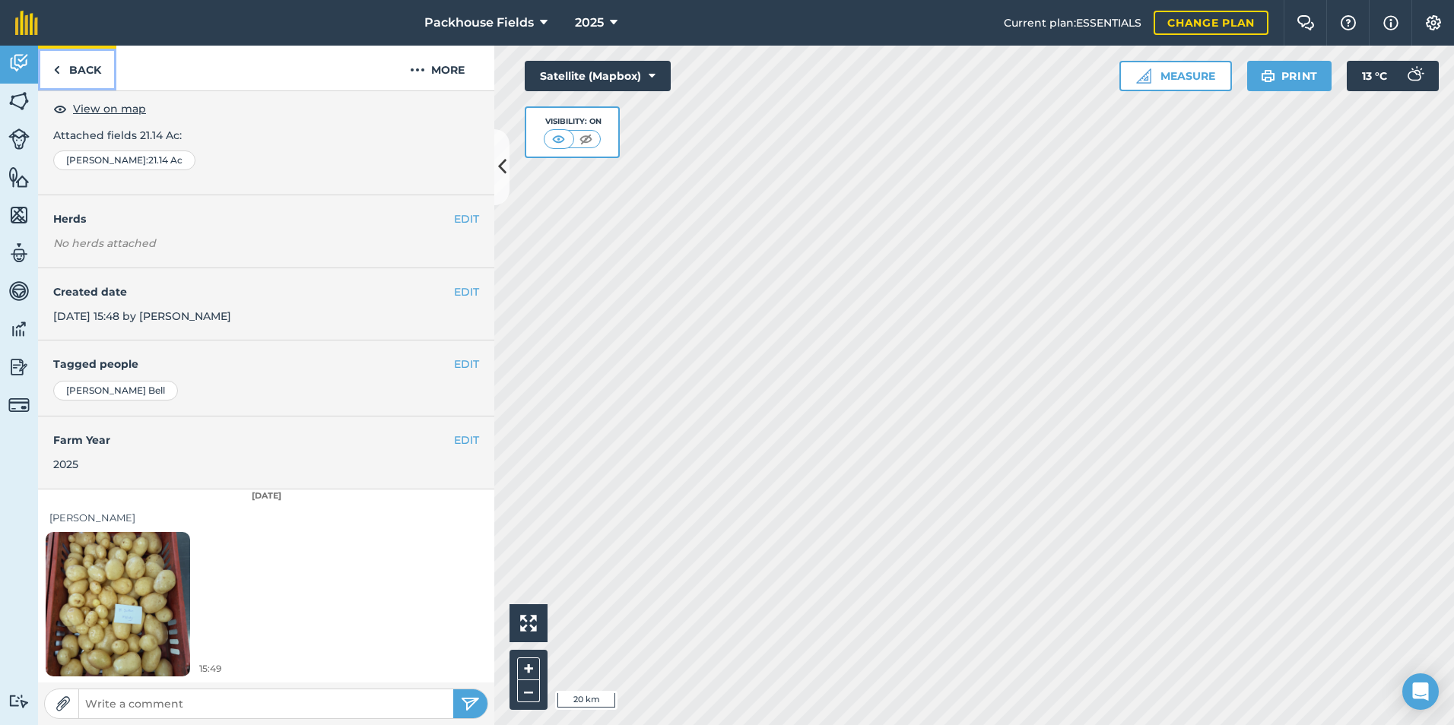
click at [78, 68] on link "Back" at bounding box center [77, 68] width 78 height 45
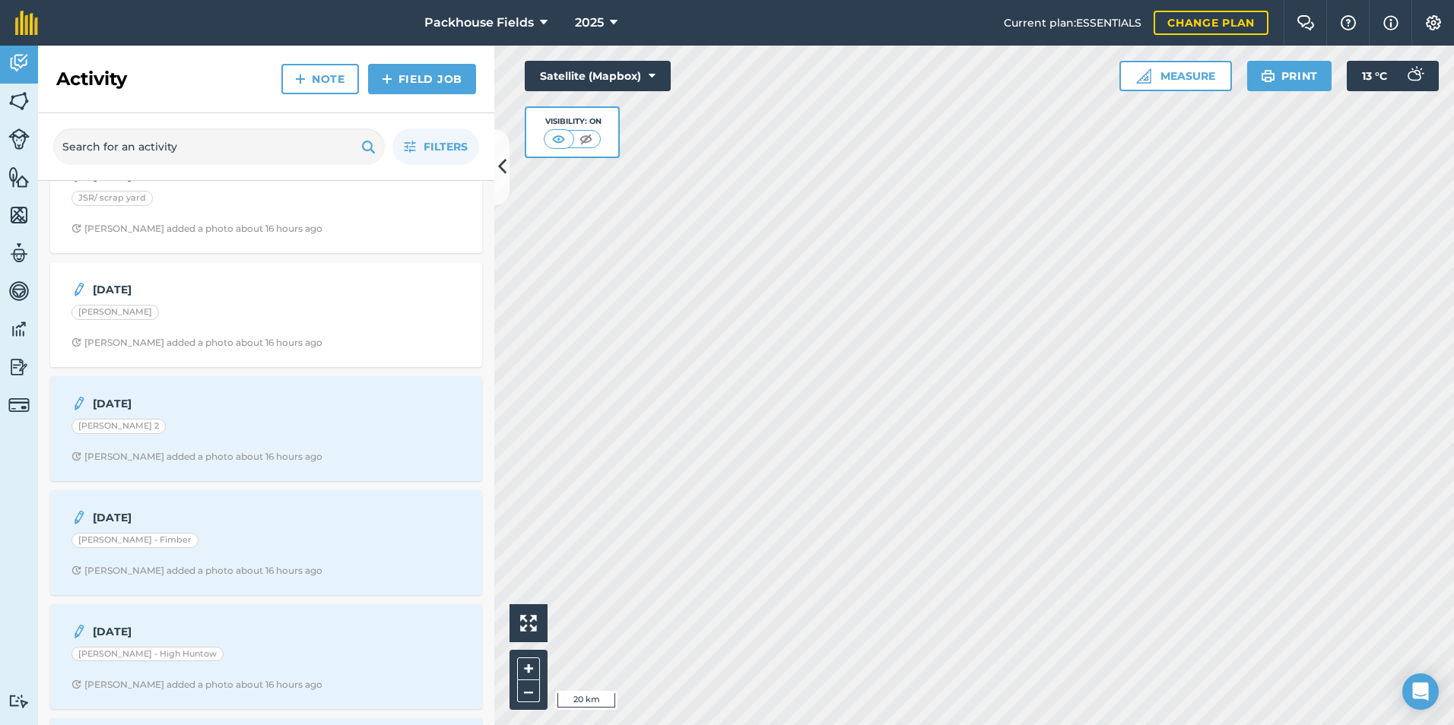
scroll to position [456, 0]
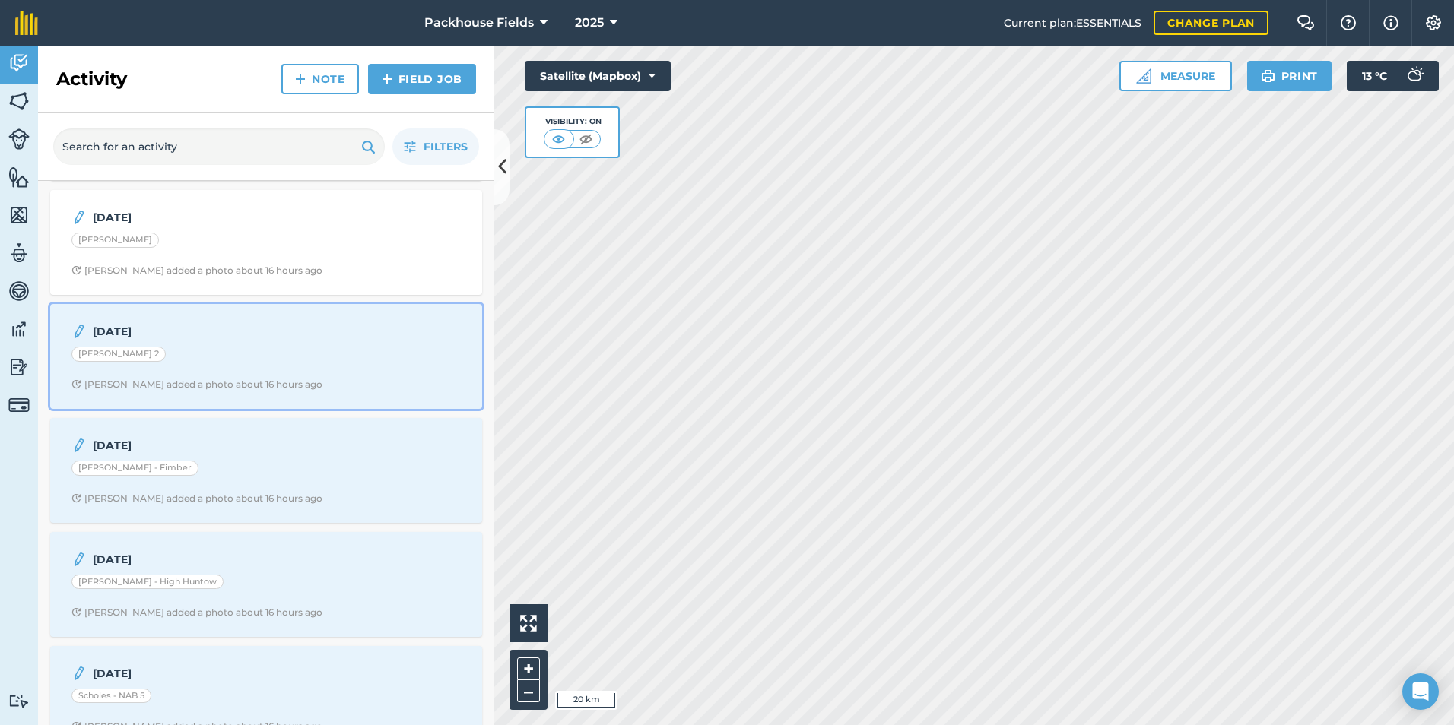
click at [211, 332] on strong "[DATE]" at bounding box center [213, 331] width 241 height 17
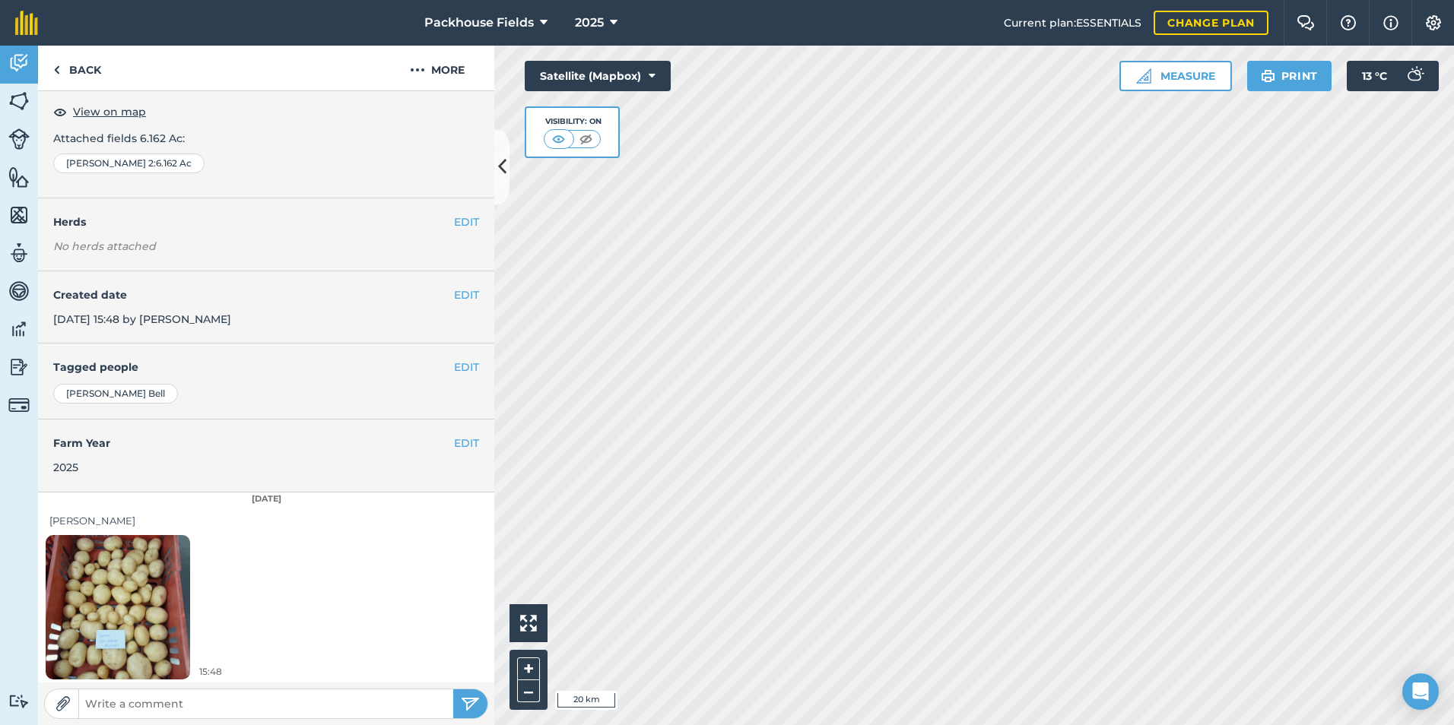
scroll to position [85, 0]
click at [154, 547] on img at bounding box center [118, 604] width 144 height 192
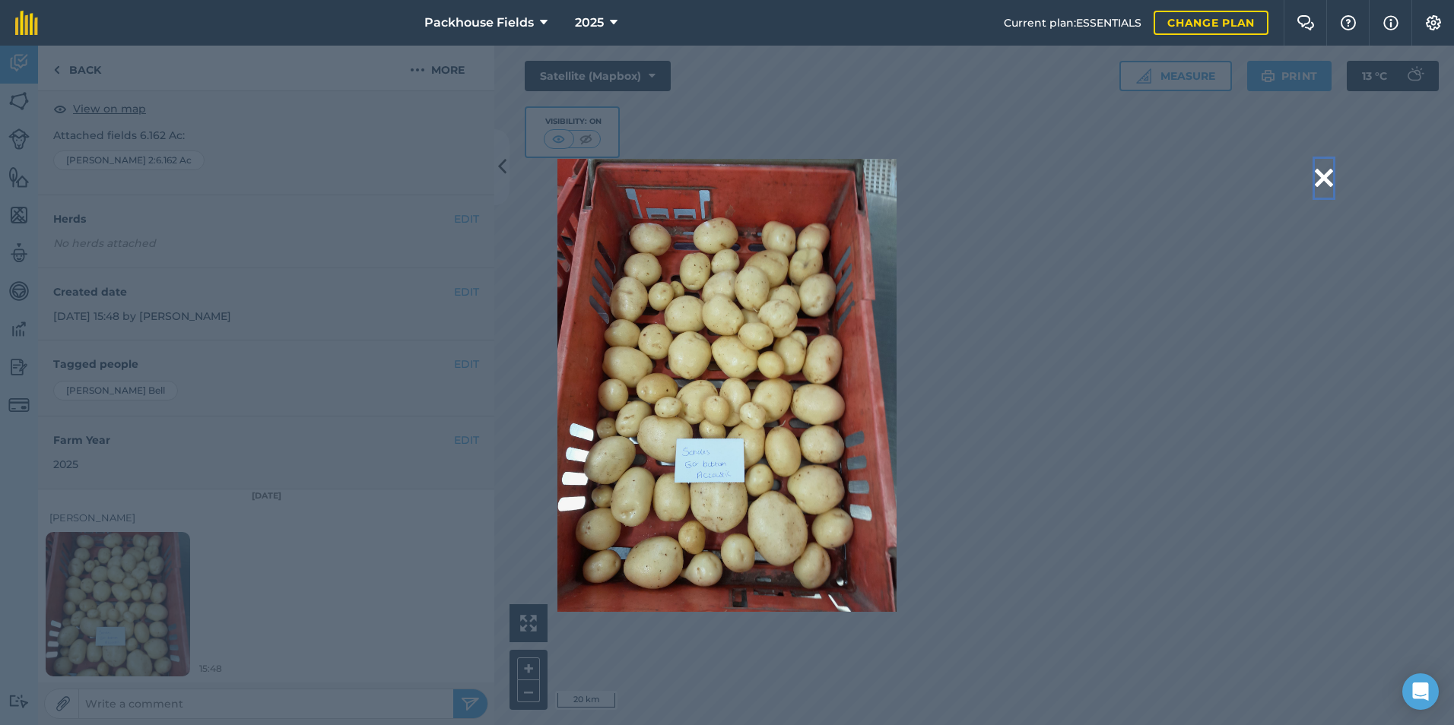
click at [1323, 179] on button at bounding box center [1324, 178] width 18 height 39
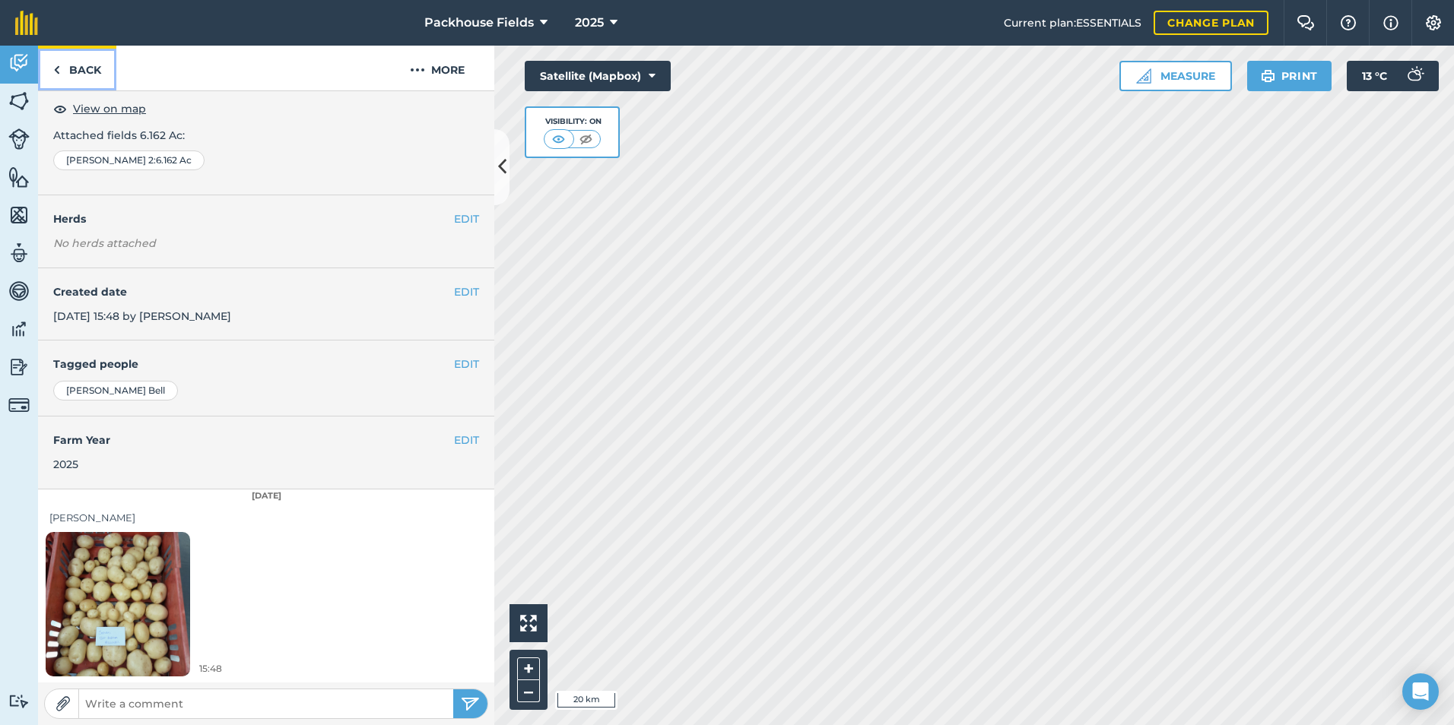
click at [97, 71] on link "Back" at bounding box center [77, 68] width 78 height 45
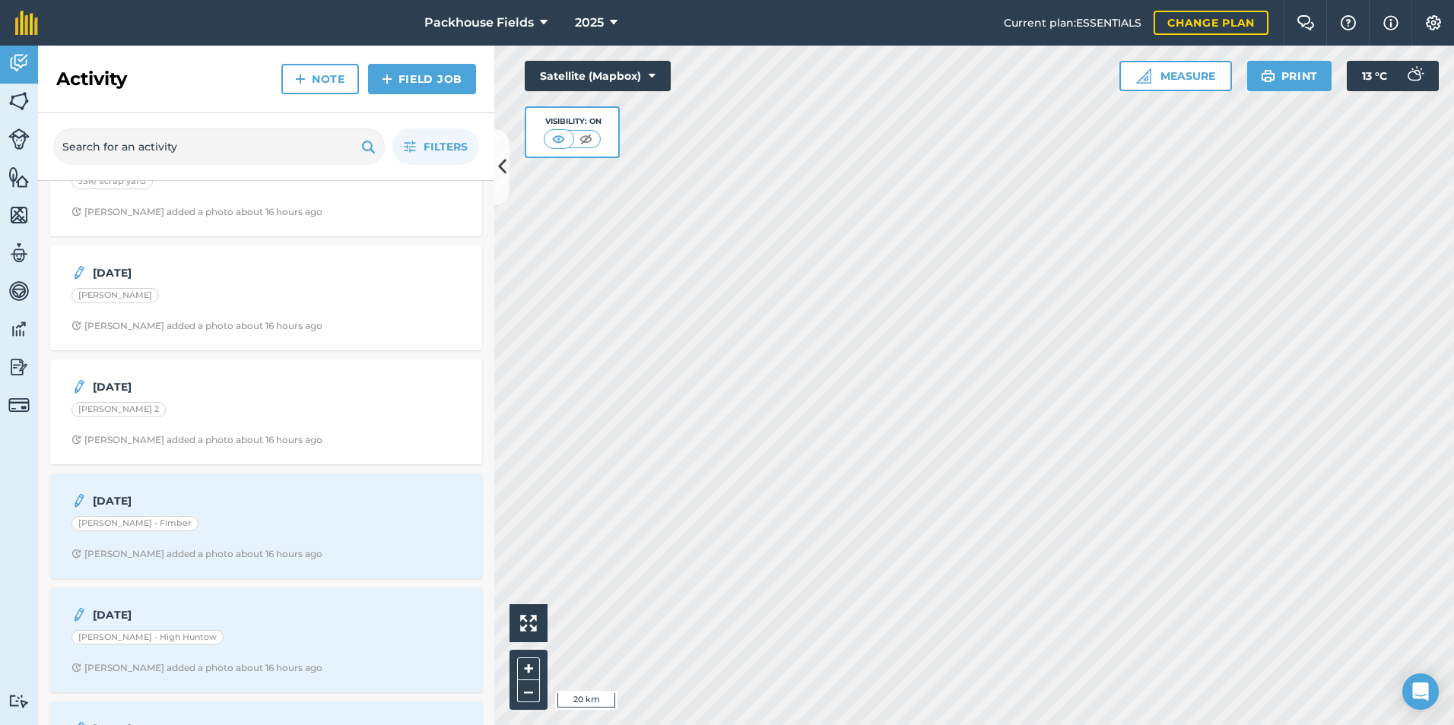
scroll to position [684, 0]
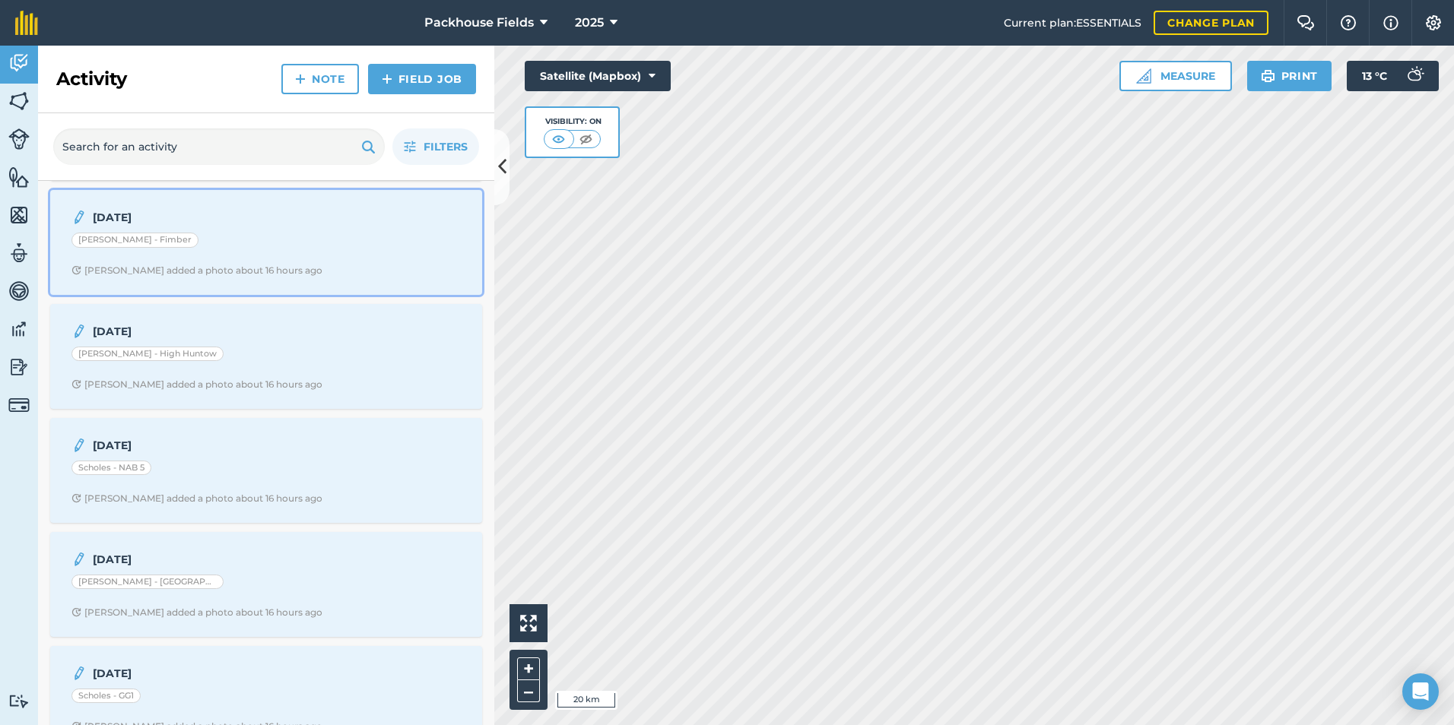
click at [276, 243] on div "[PERSON_NAME] - Fimber" at bounding box center [265, 243] width 389 height 20
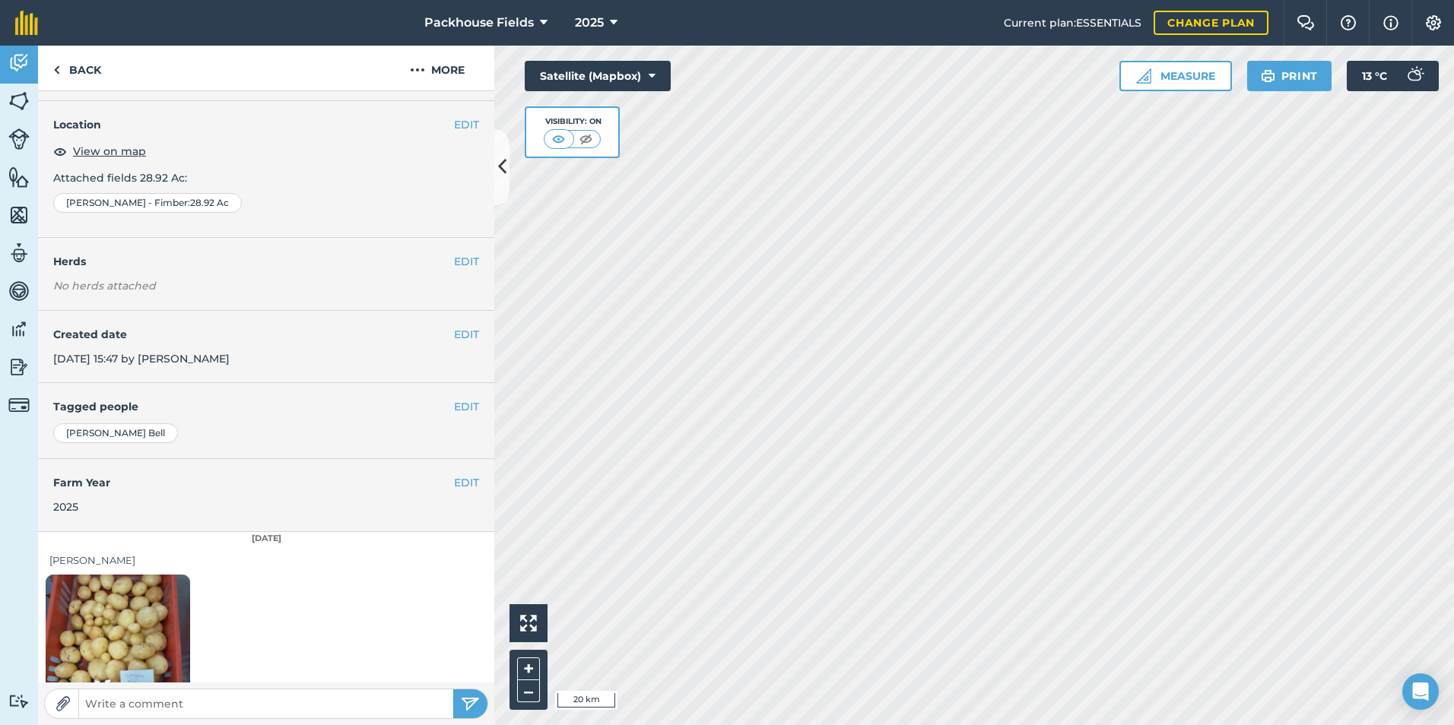
scroll to position [85, 0]
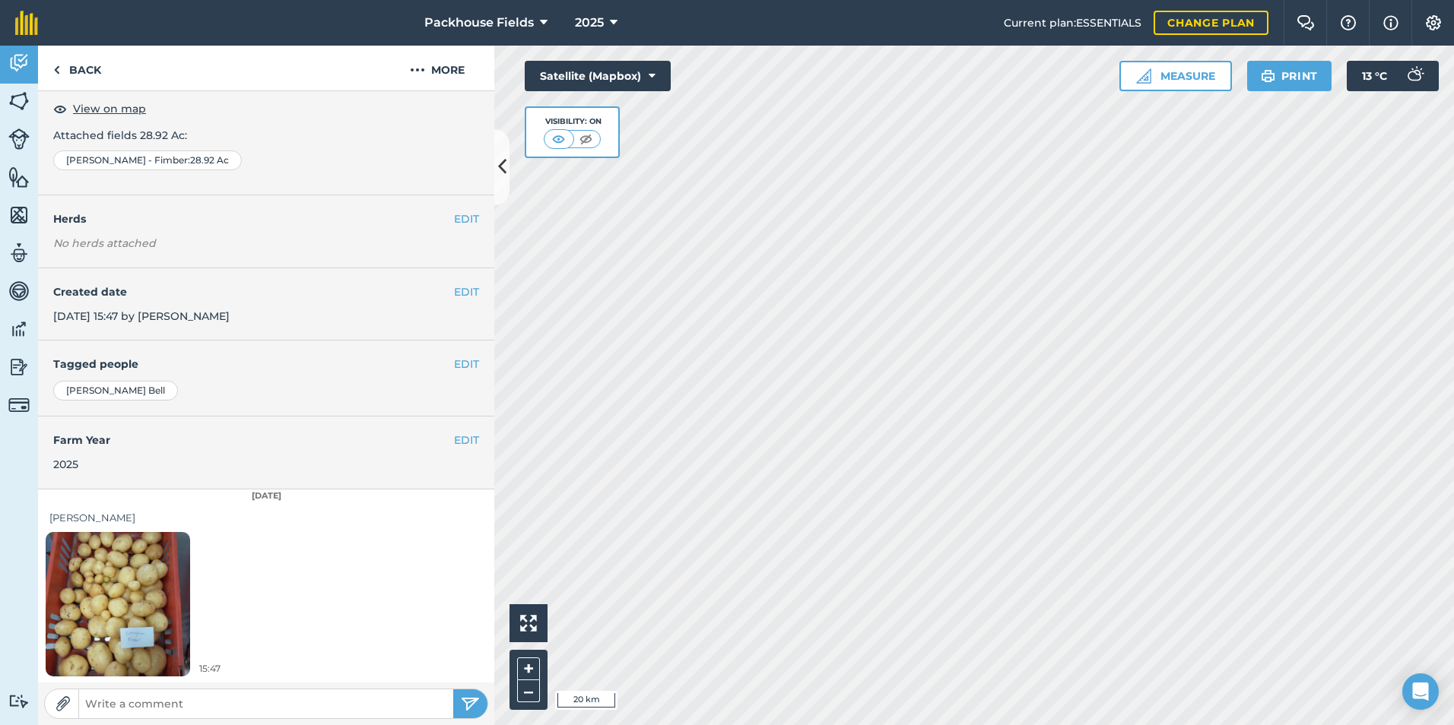
click at [135, 592] on img at bounding box center [118, 604] width 144 height 192
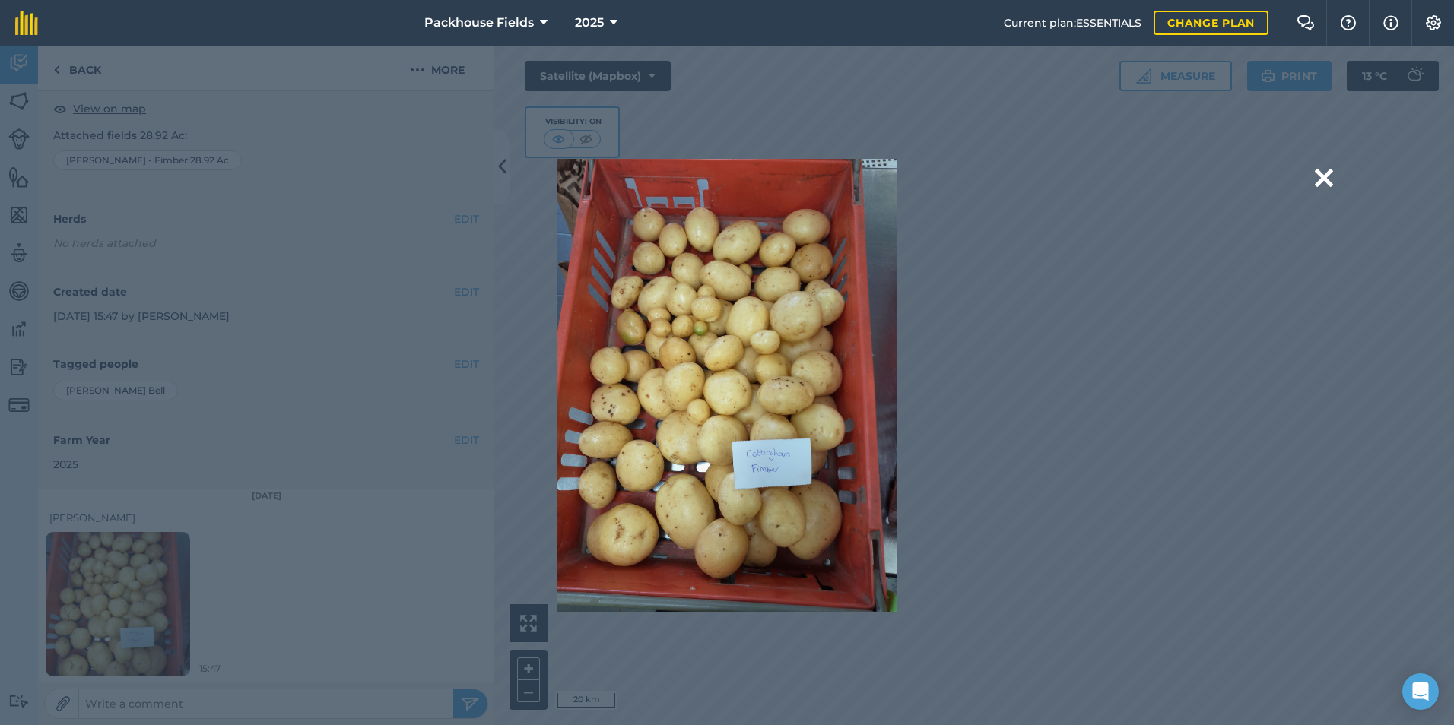
click at [1313, 176] on div "Are you sure you would like to delete this image? [GEOGRAPHIC_DATA]" at bounding box center [726, 385] width 1211 height 453
click at [1323, 175] on button at bounding box center [1324, 178] width 18 height 39
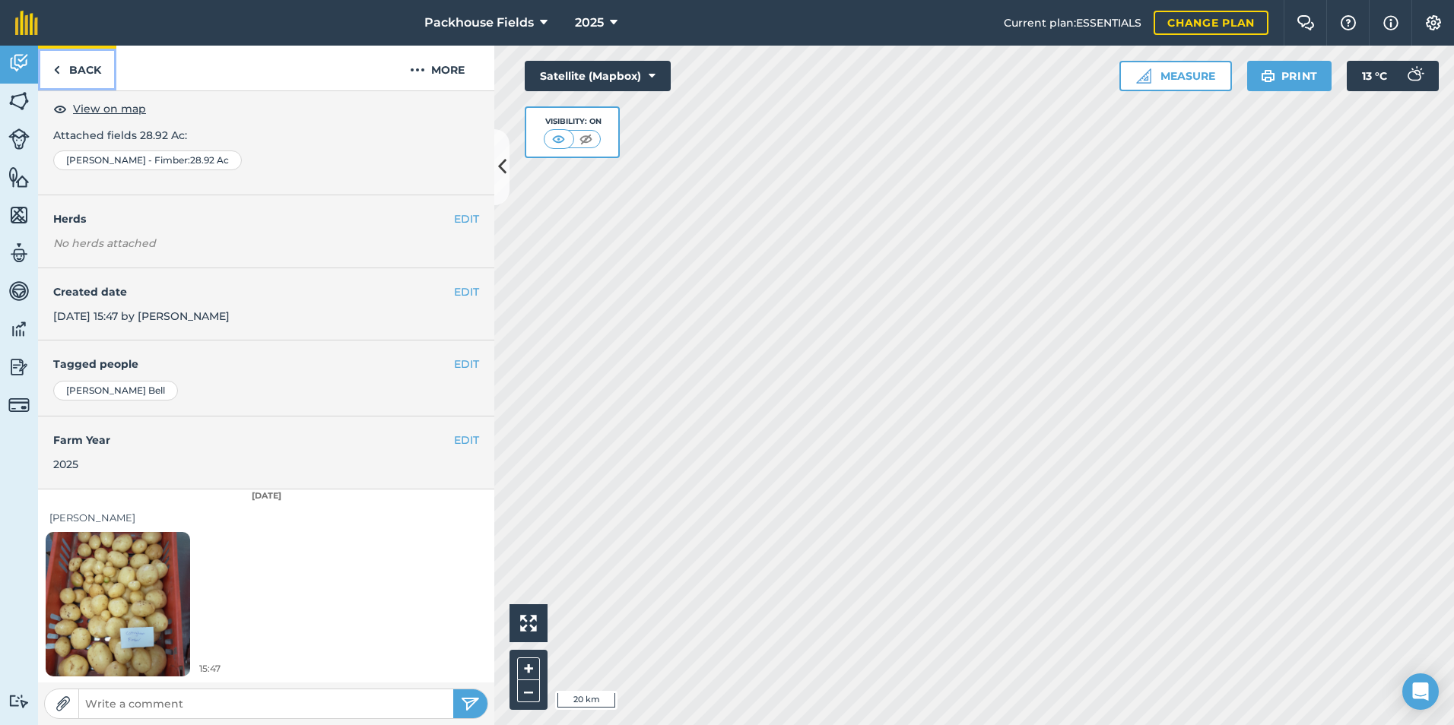
click at [61, 67] on link "Back" at bounding box center [77, 68] width 78 height 45
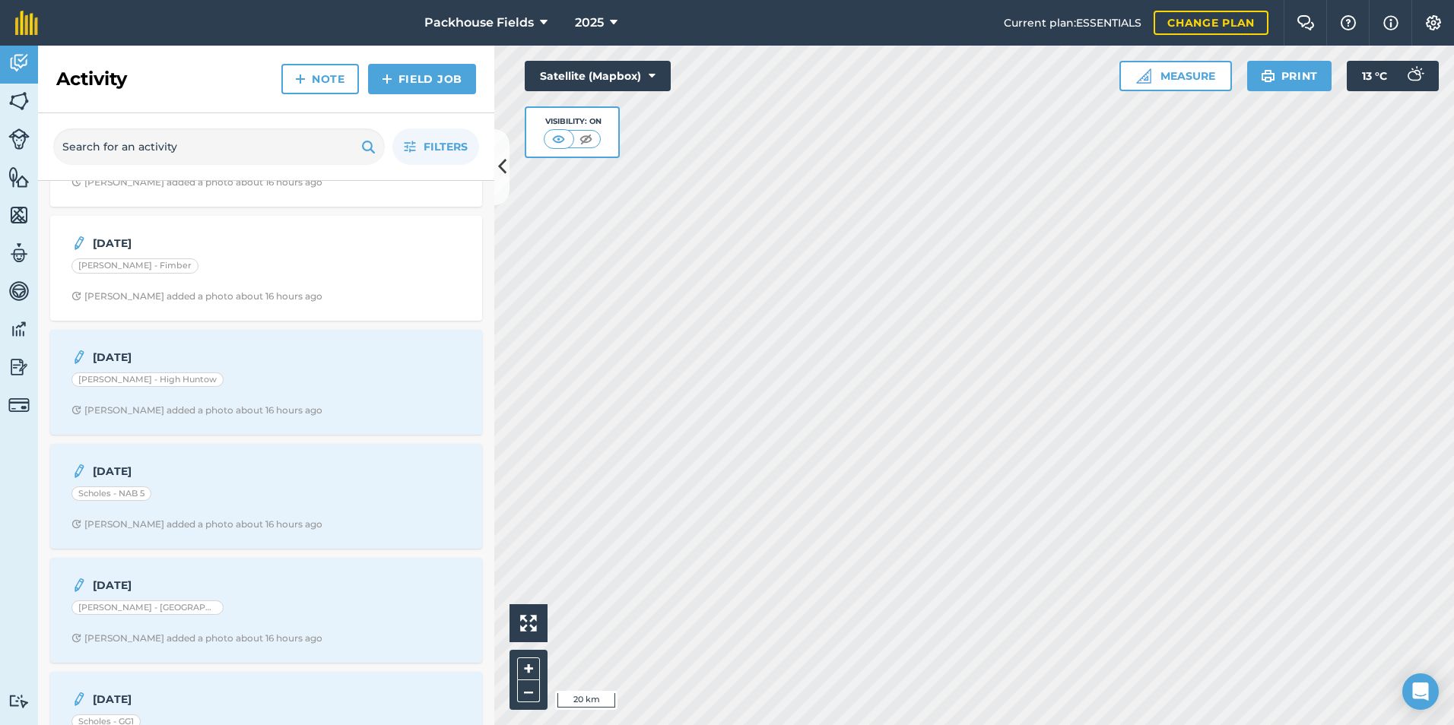
scroll to position [684, 0]
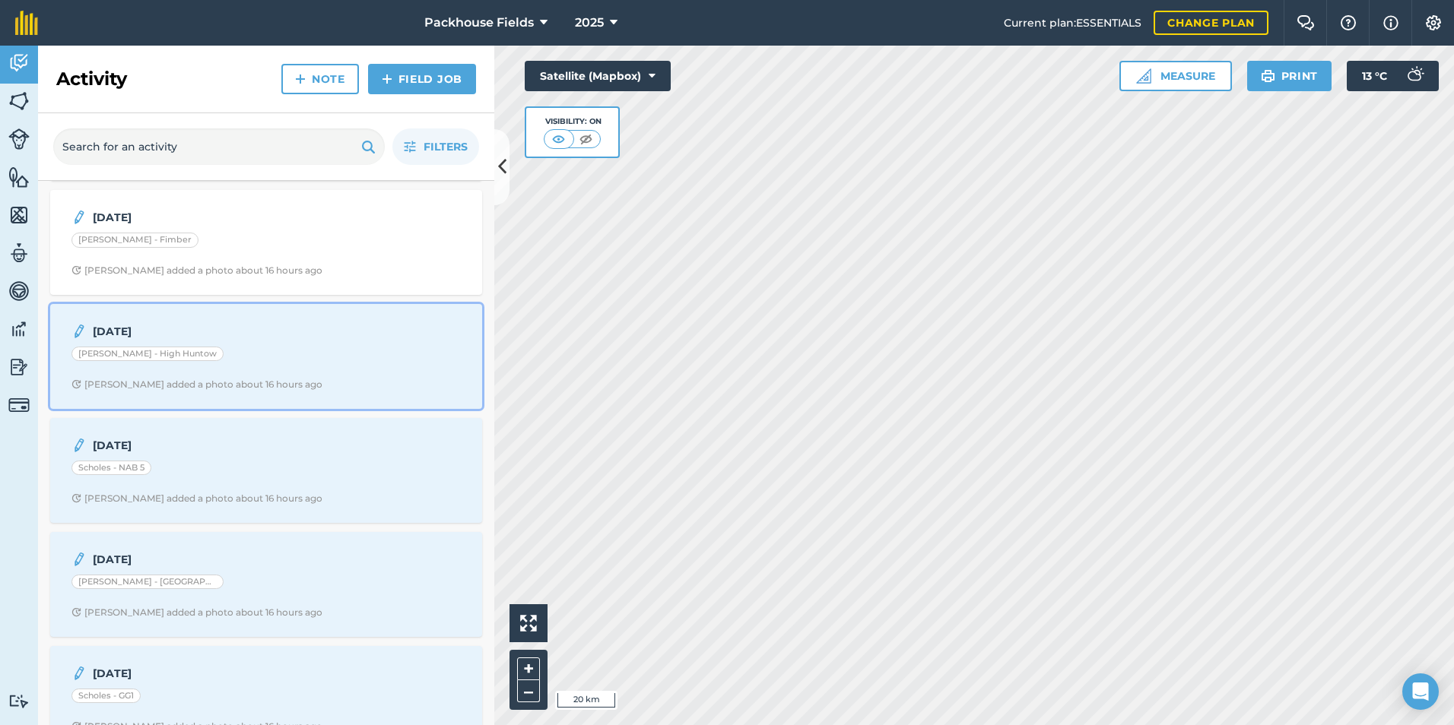
click at [269, 341] on div "[DATE] [PERSON_NAME] - High Huntow [PERSON_NAME] added a photo about 16 hours a…" at bounding box center [266, 356] width 414 height 87
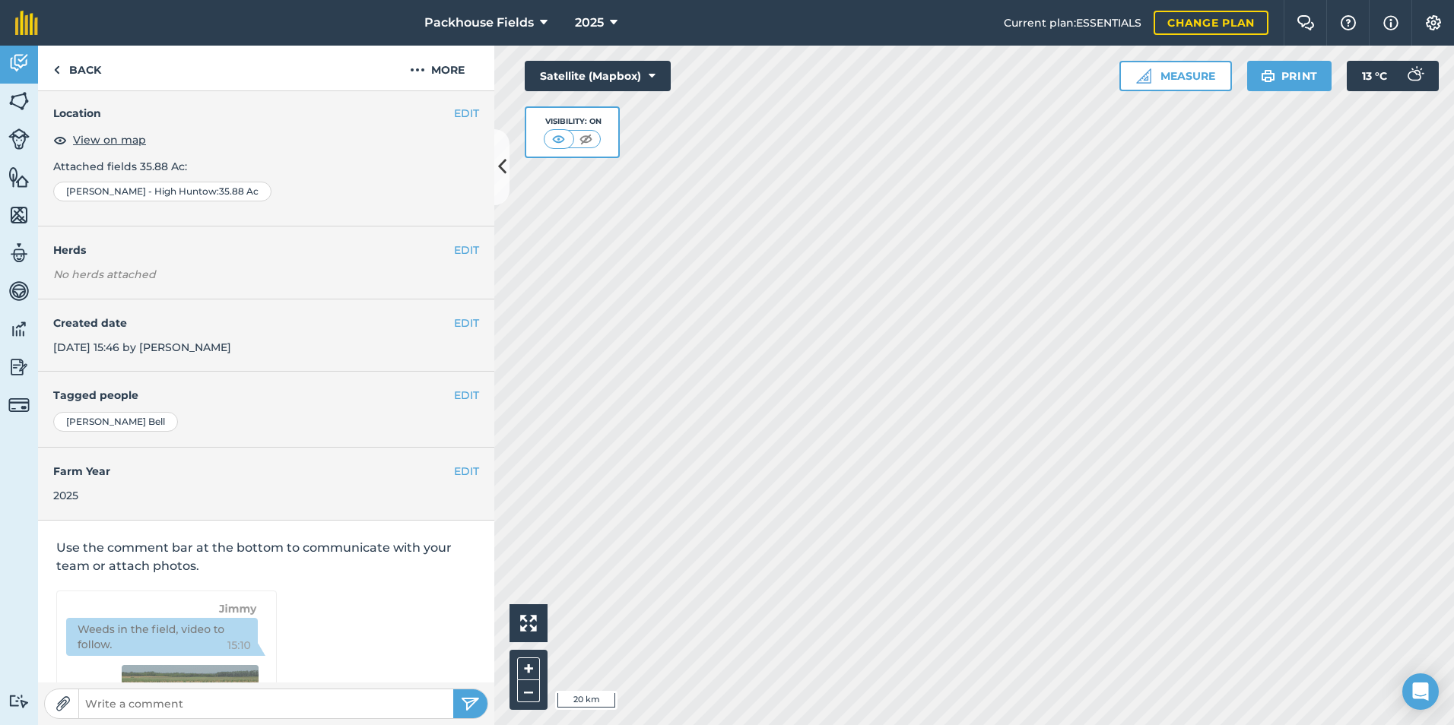
scroll to position [85, 0]
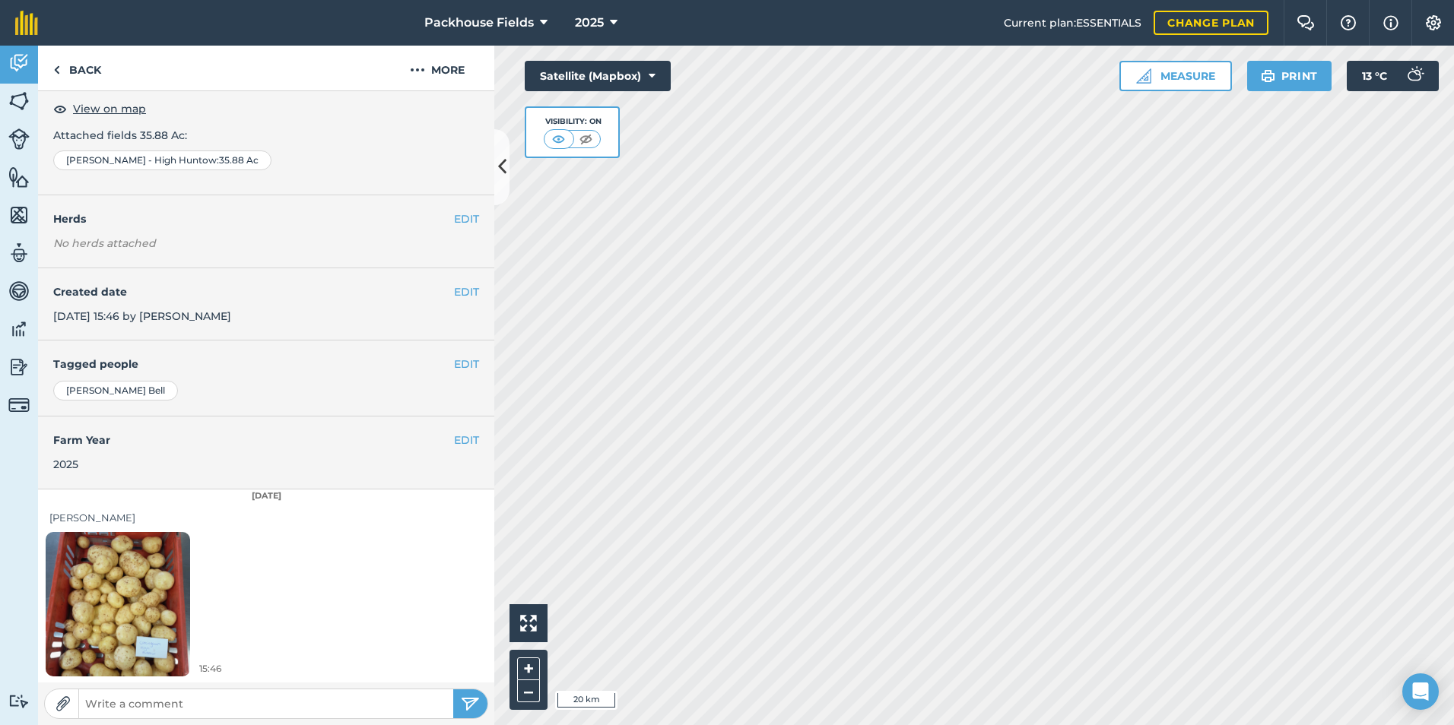
click at [160, 557] on img at bounding box center [118, 604] width 144 height 192
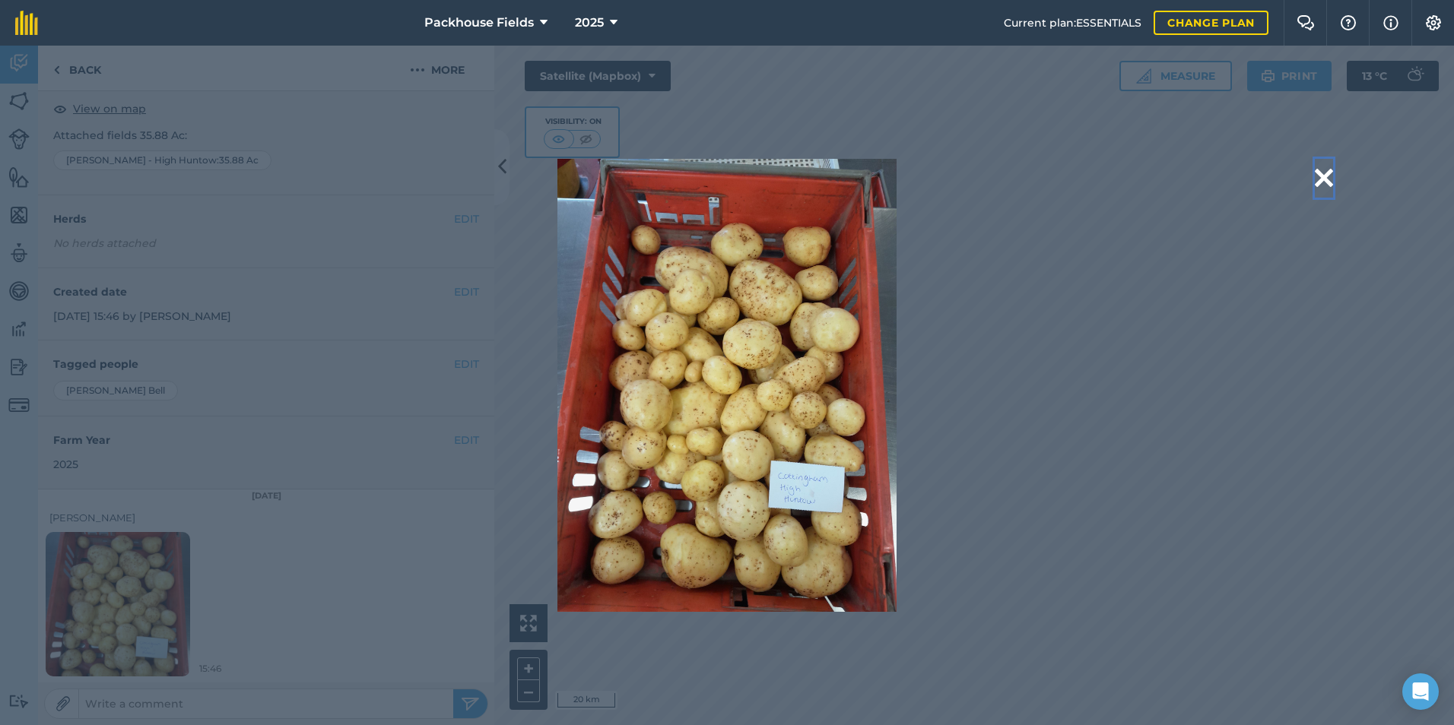
click at [1324, 170] on button at bounding box center [1324, 178] width 18 height 39
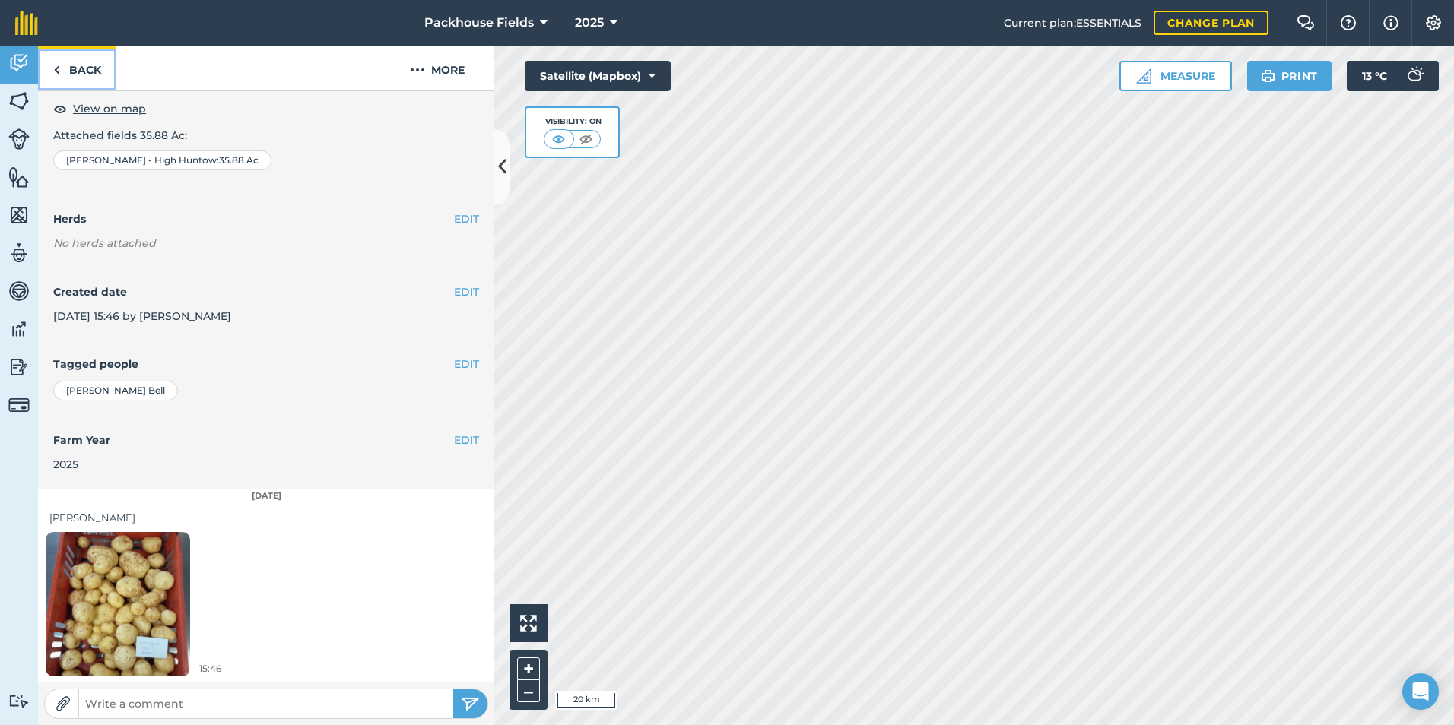
click at [92, 73] on link "Back" at bounding box center [77, 68] width 78 height 45
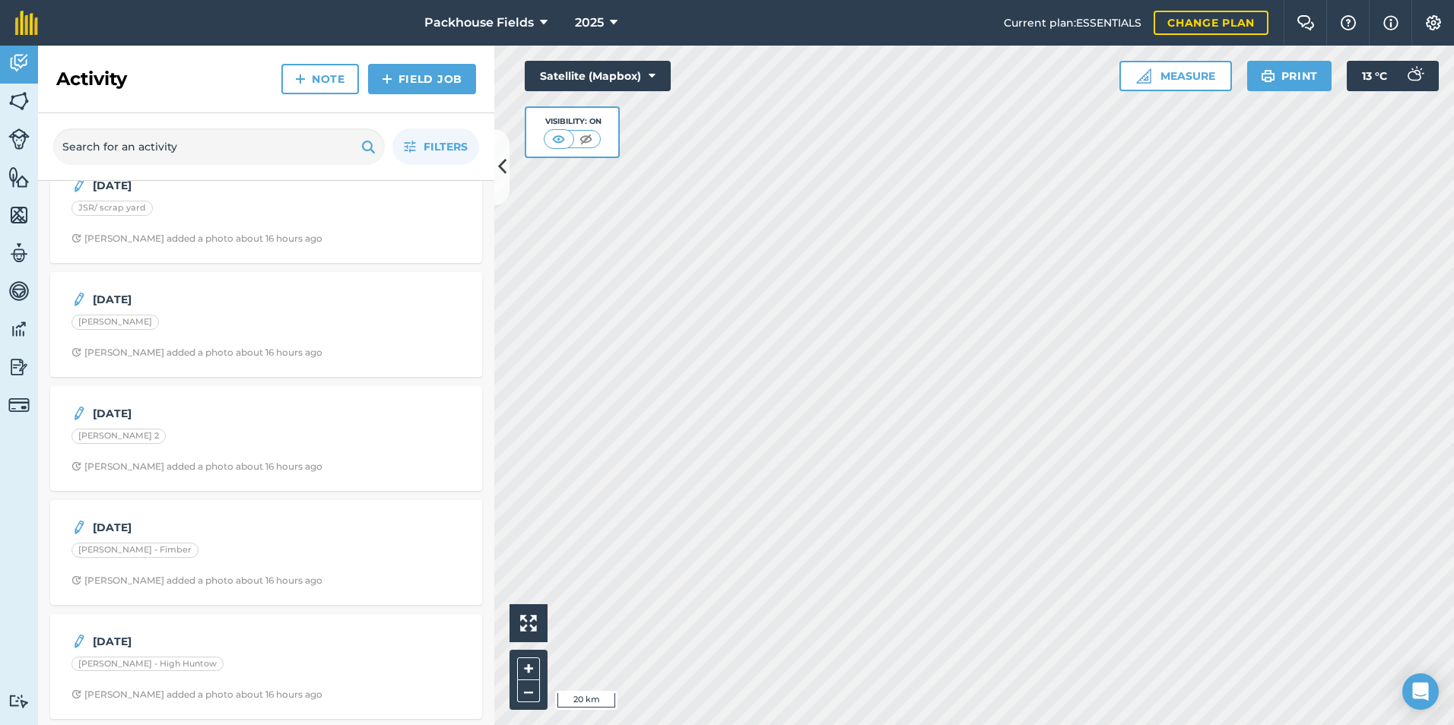
scroll to position [684, 0]
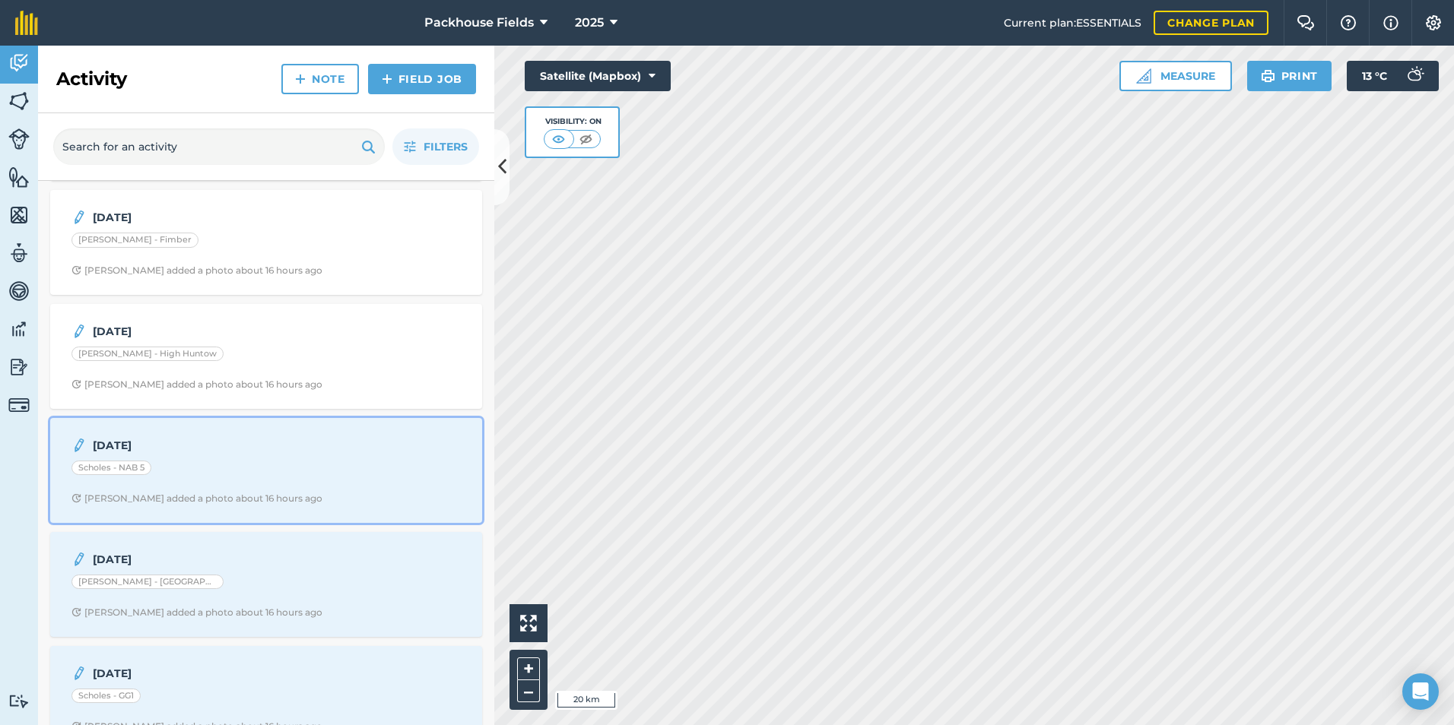
click at [201, 429] on div "[DATE] Scholes - NAB 5 [PERSON_NAME] added a photo about 16 hours ago" at bounding box center [266, 470] width 414 height 87
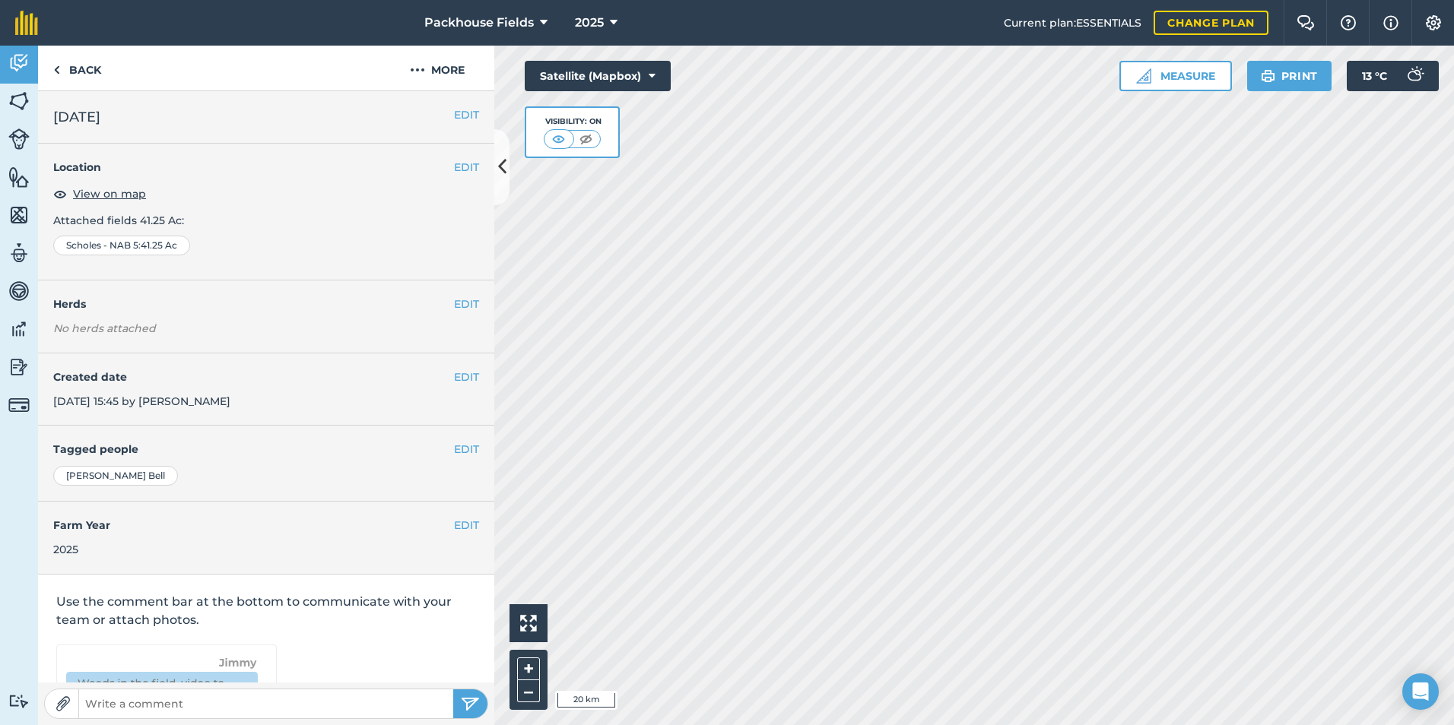
scroll to position [85, 0]
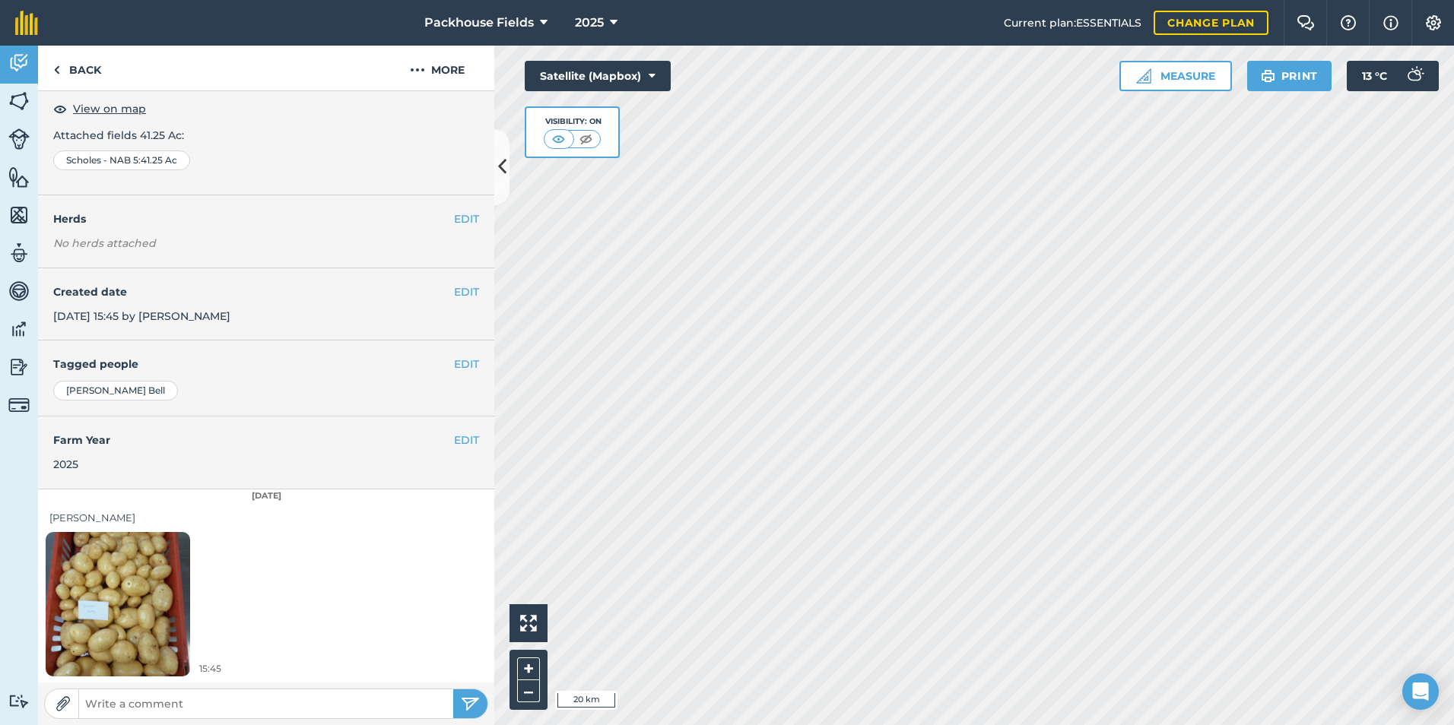
click at [131, 560] on img at bounding box center [118, 604] width 144 height 192
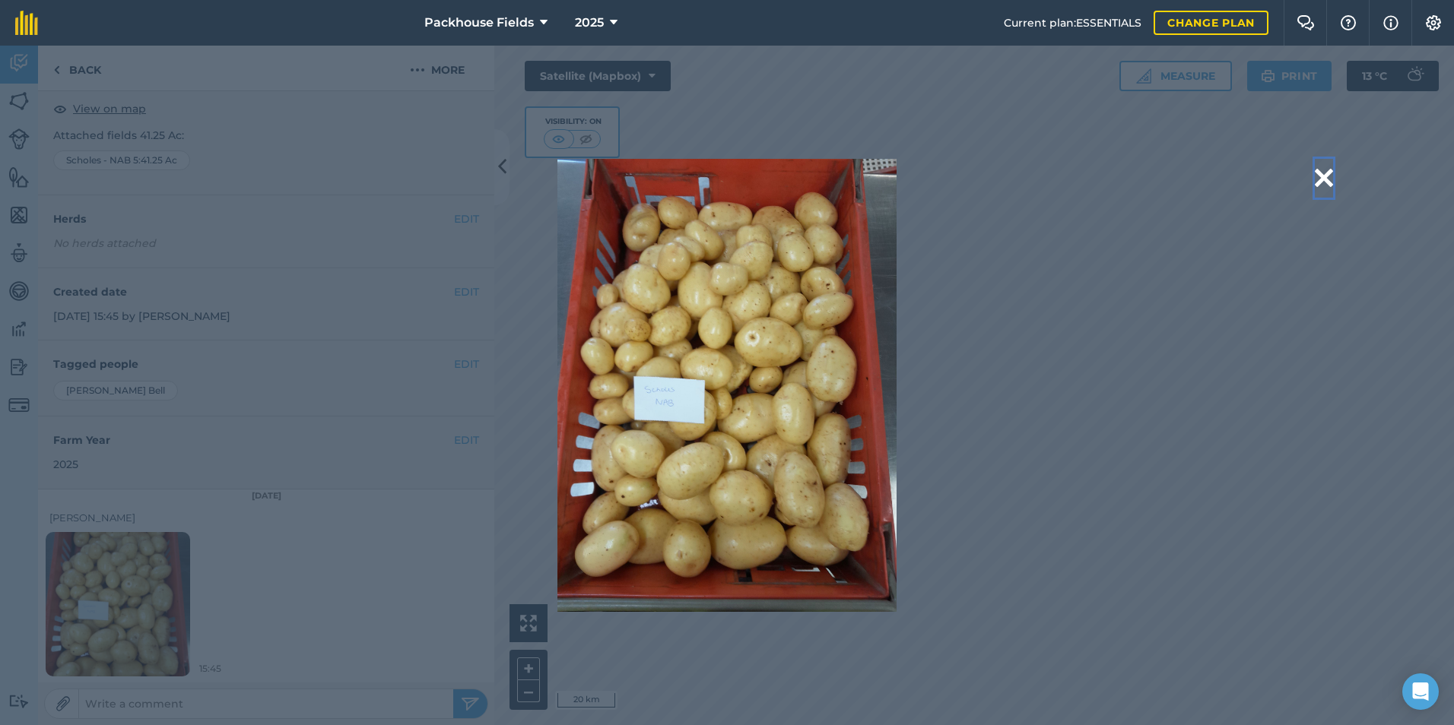
click at [1325, 177] on button at bounding box center [1324, 178] width 18 height 39
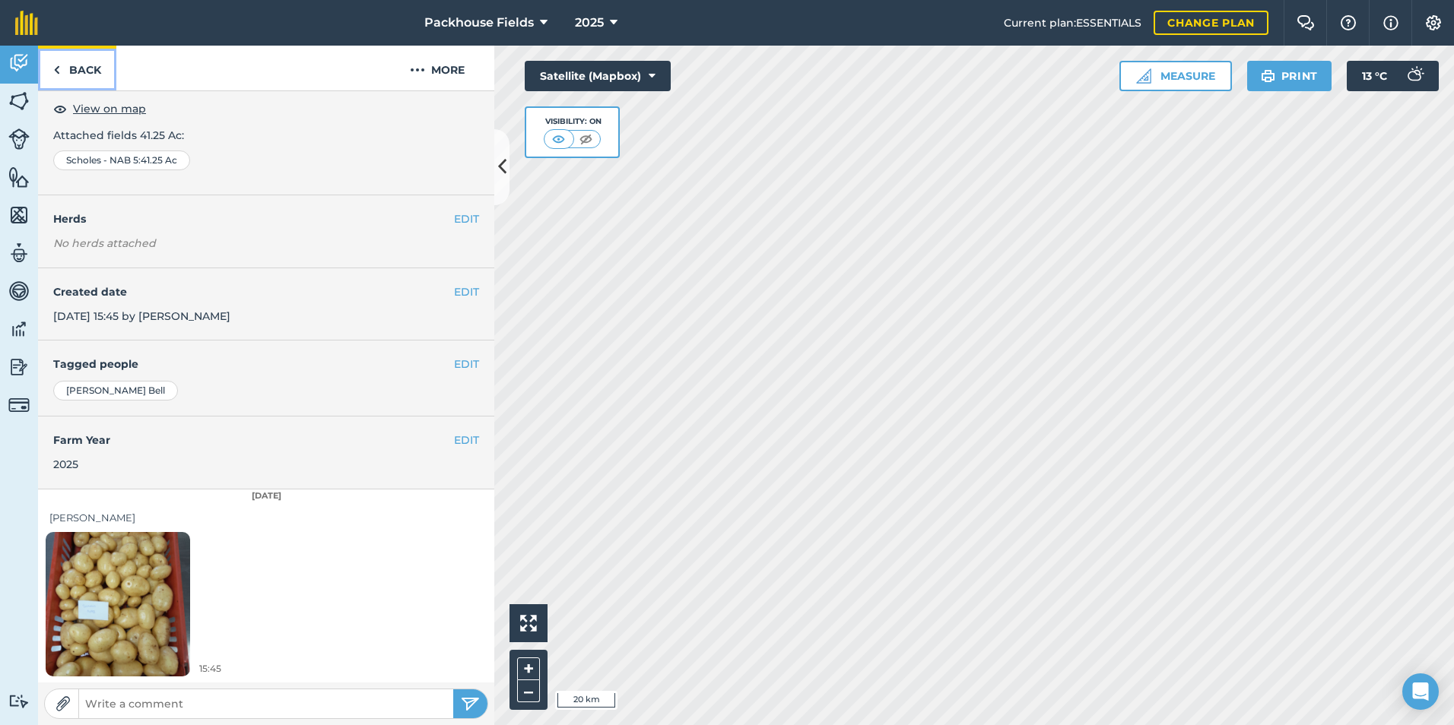
click at [91, 76] on link "Back" at bounding box center [77, 68] width 78 height 45
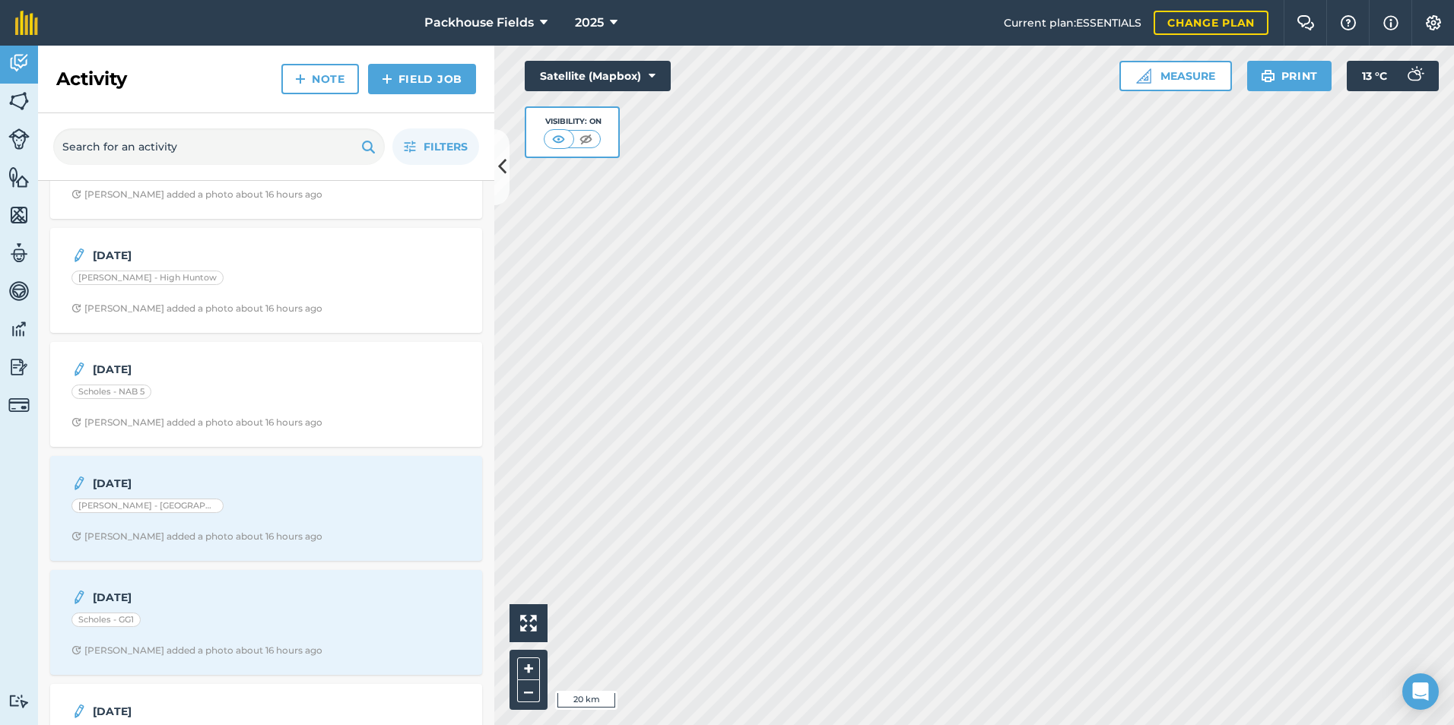
scroll to position [988, 0]
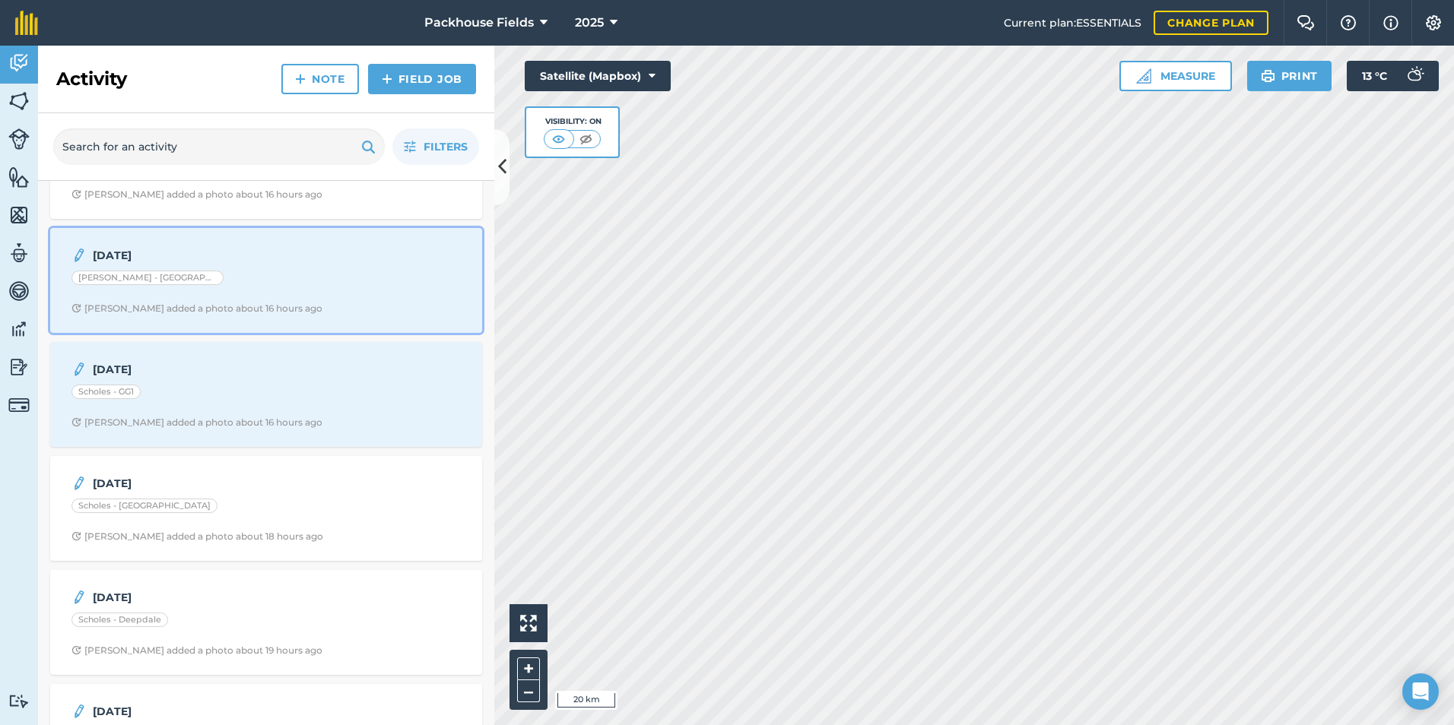
click at [236, 292] on div "[DATE] [PERSON_NAME] - Springdale [PERSON_NAME] added a photo about 16 hours ago" at bounding box center [266, 280] width 414 height 87
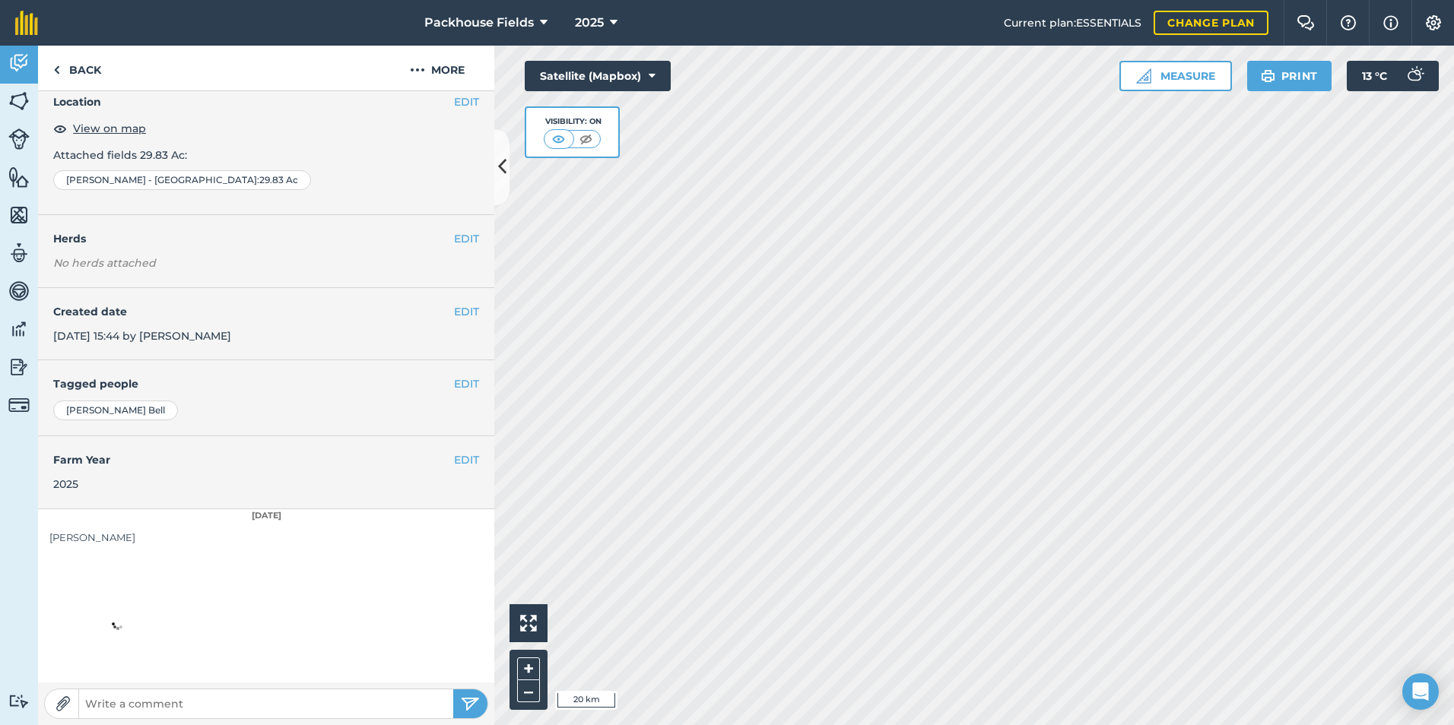
scroll to position [85, 0]
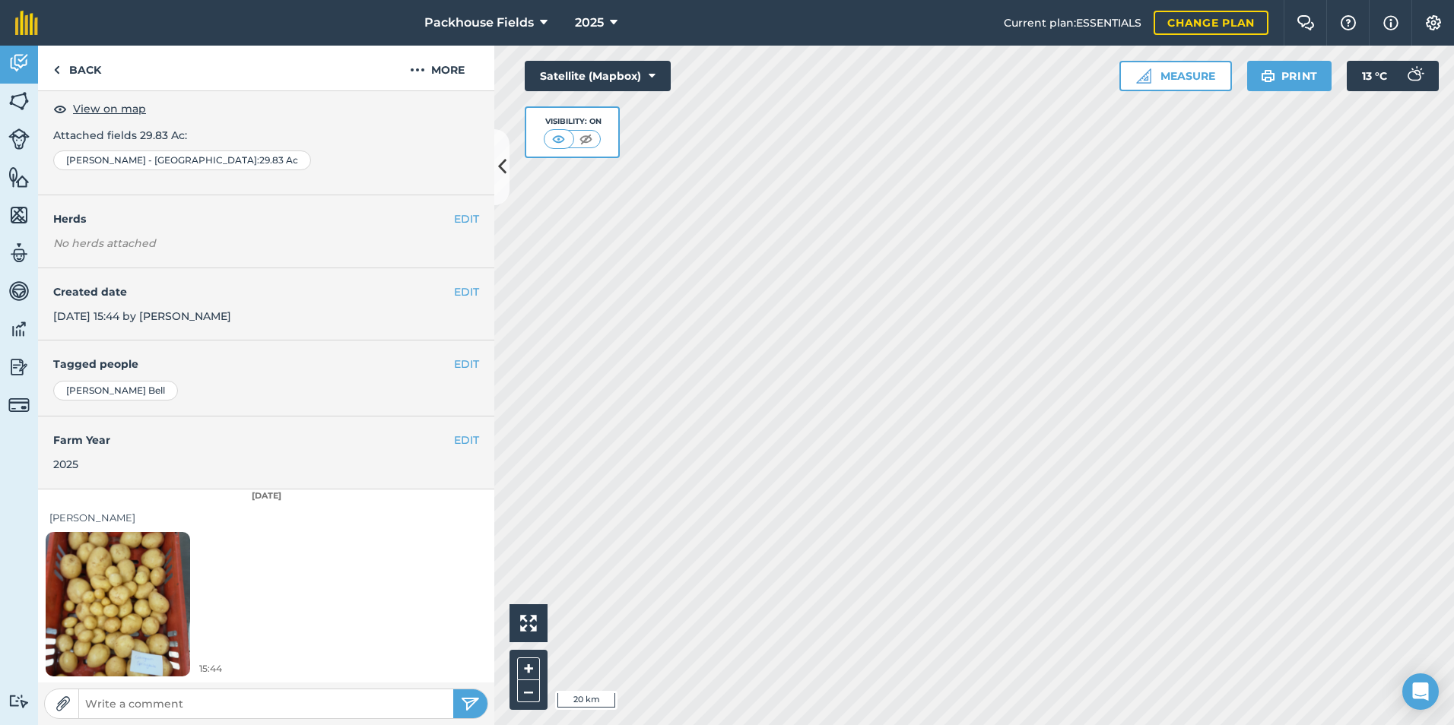
click at [155, 545] on img at bounding box center [118, 604] width 144 height 192
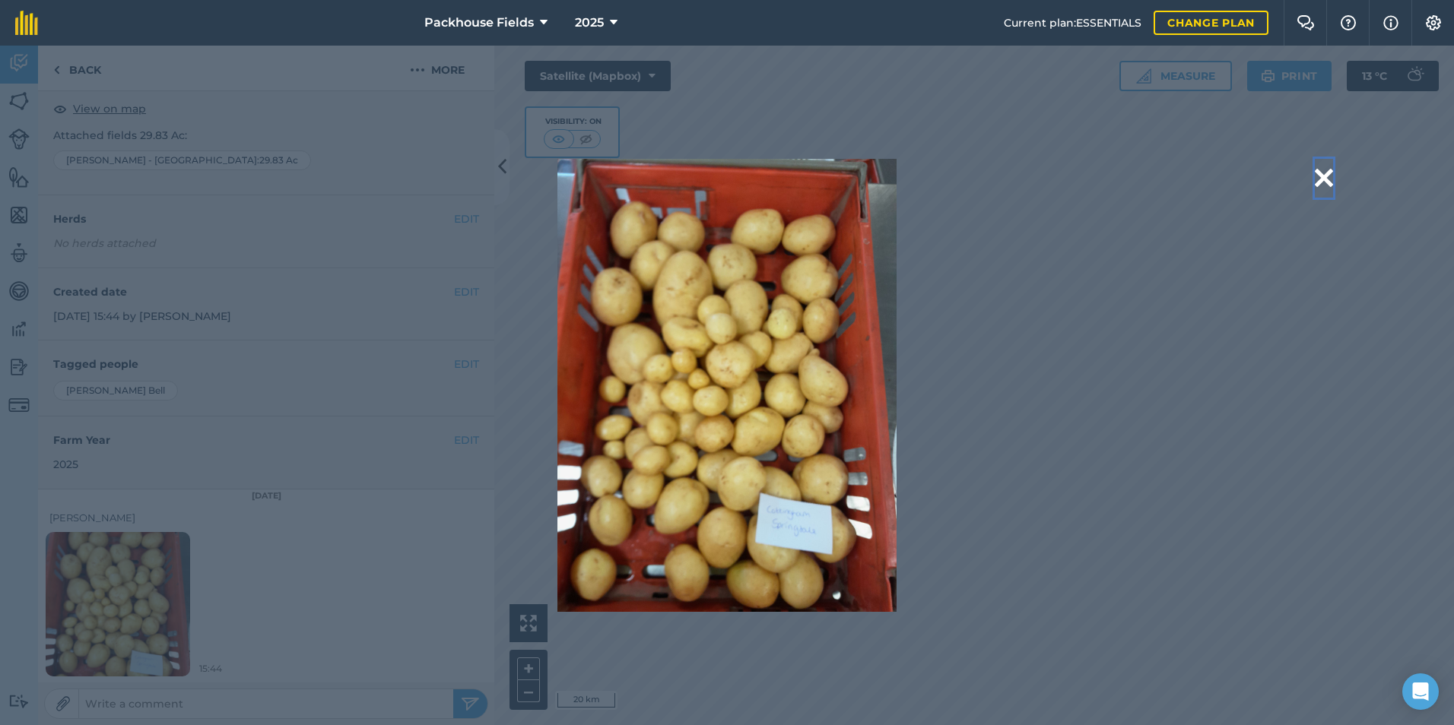
click at [1322, 179] on button at bounding box center [1324, 178] width 18 height 39
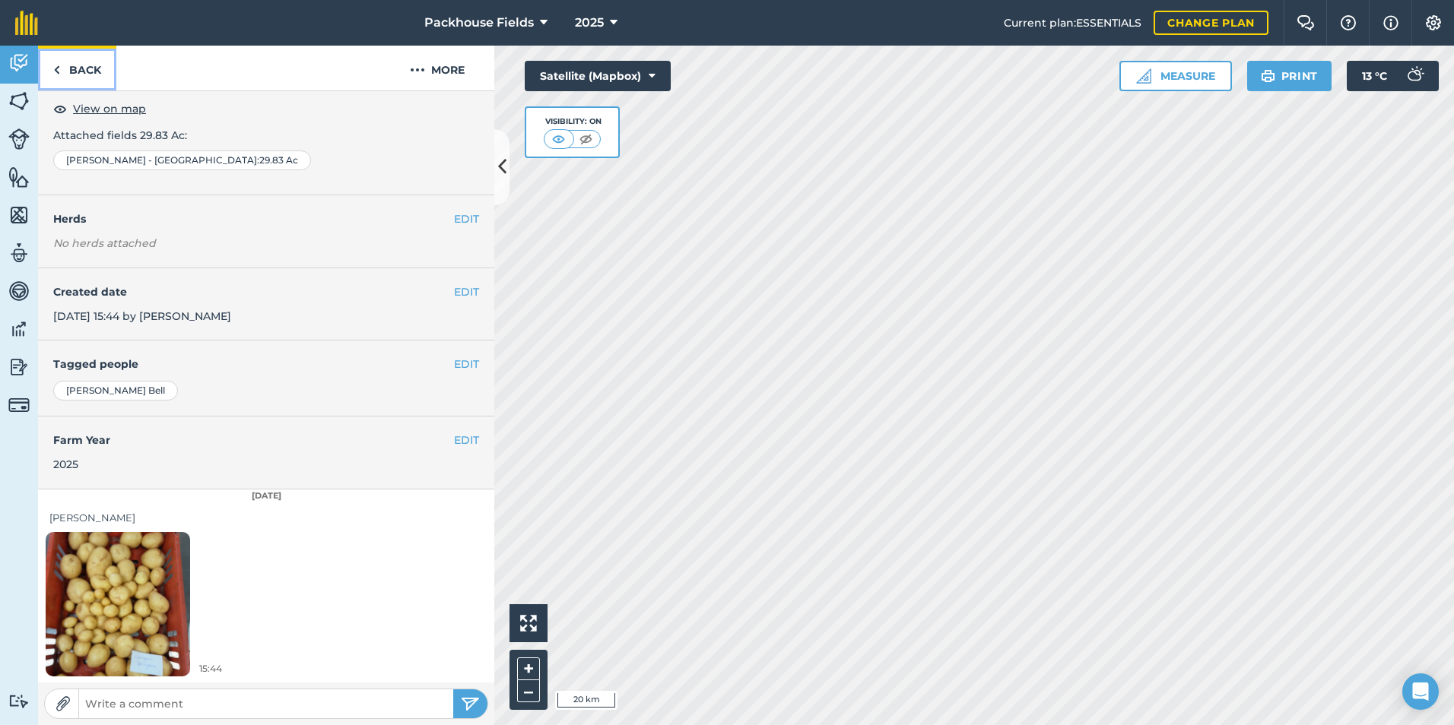
click at [73, 81] on link "Back" at bounding box center [77, 68] width 78 height 45
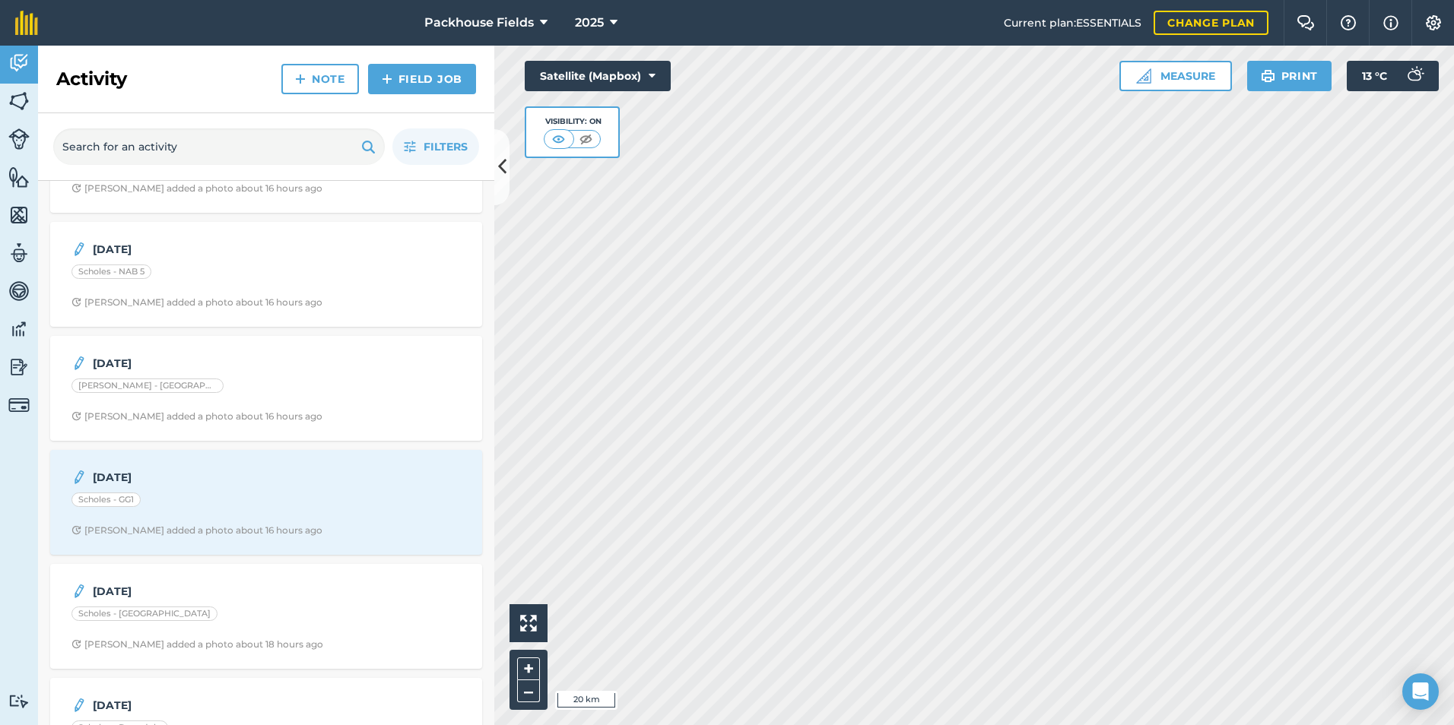
scroll to position [1065, 0]
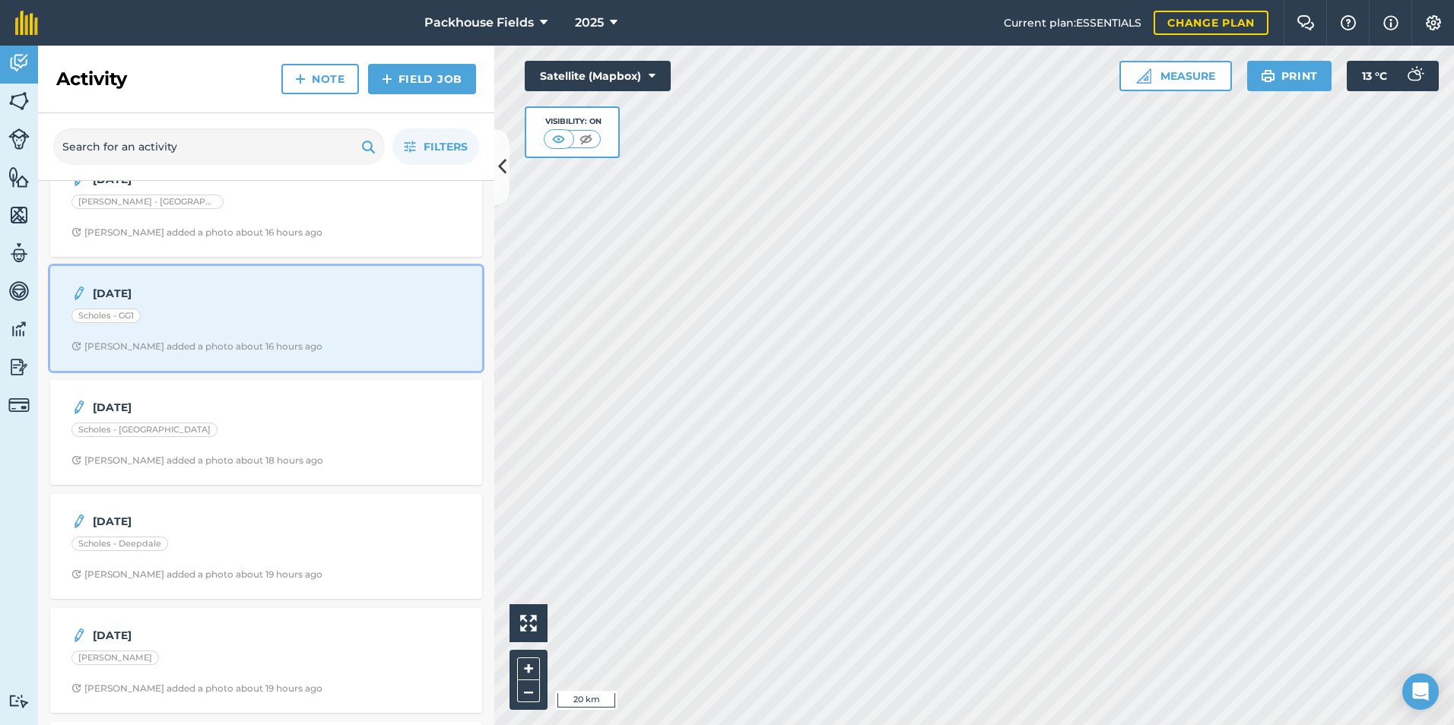
click at [217, 290] on strong "[DATE]" at bounding box center [213, 293] width 241 height 17
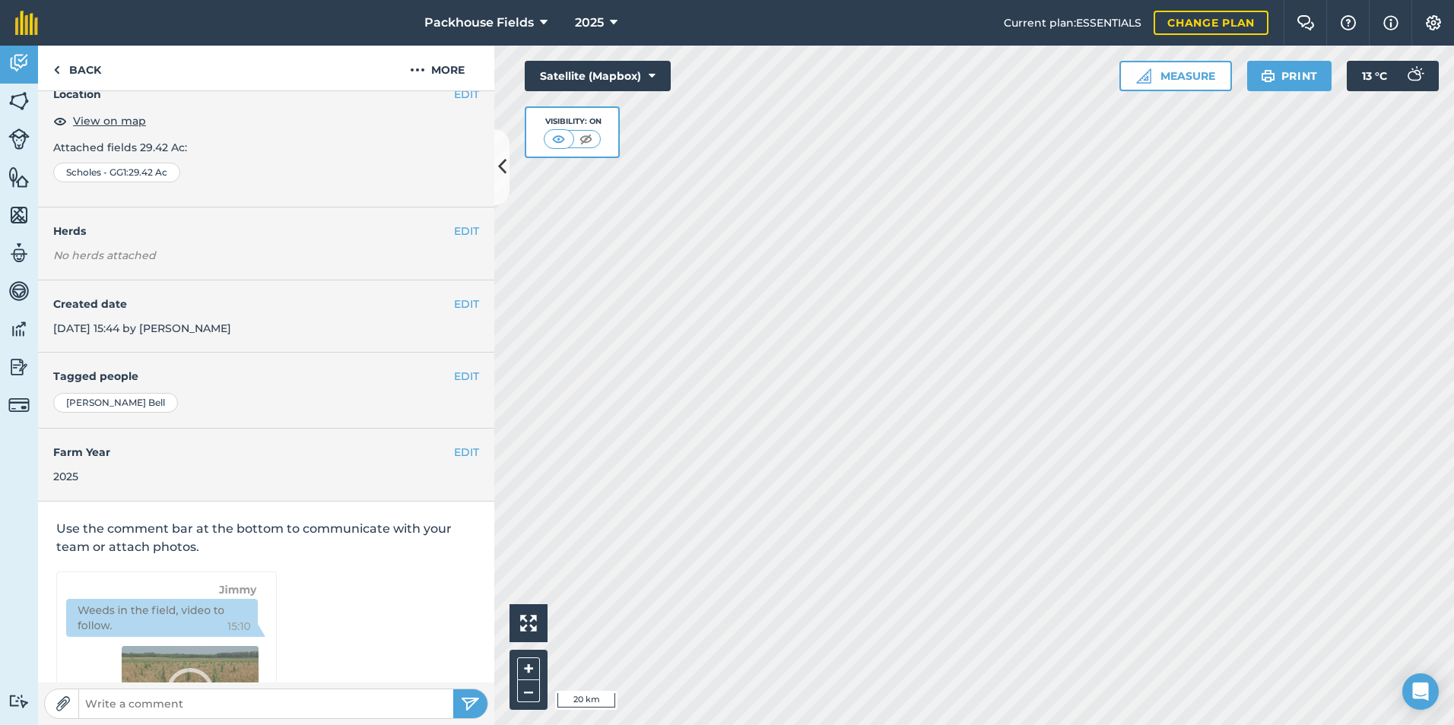
scroll to position [85, 0]
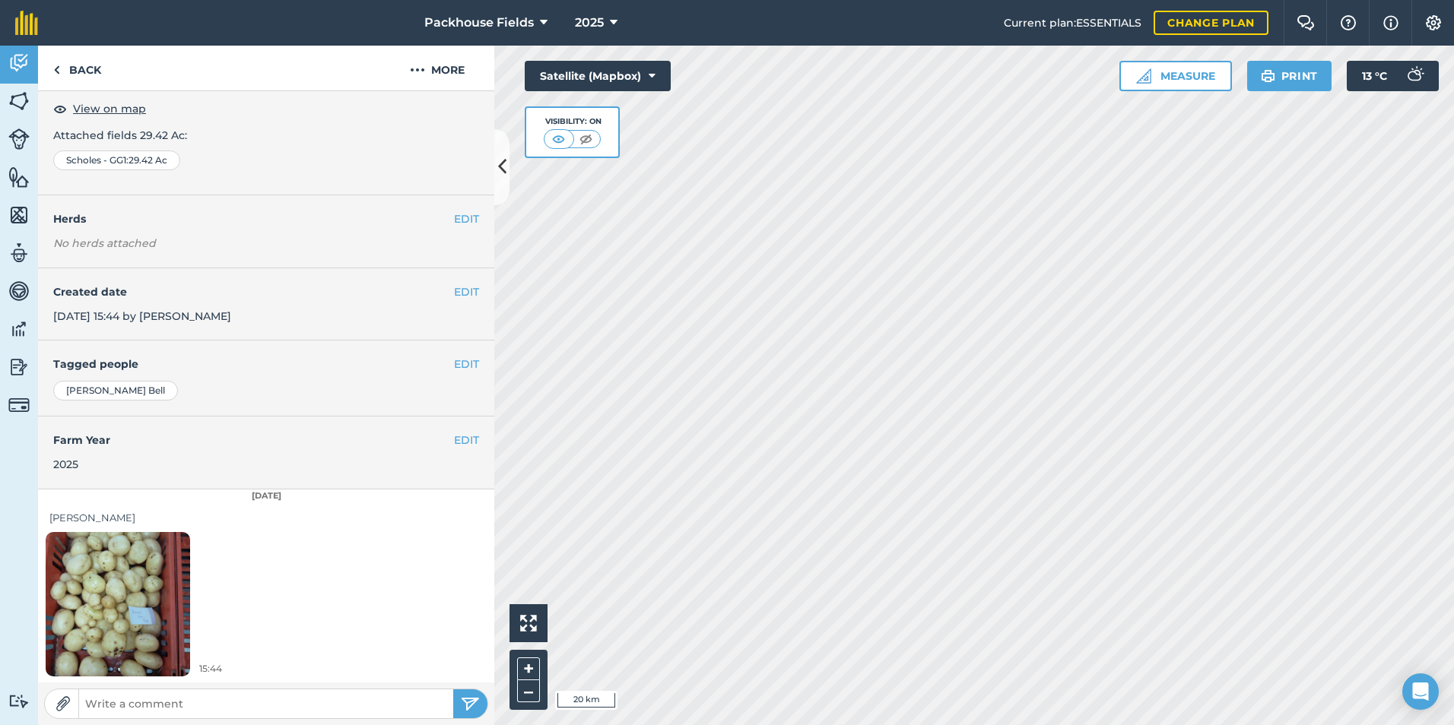
click at [177, 554] on img at bounding box center [118, 604] width 144 height 192
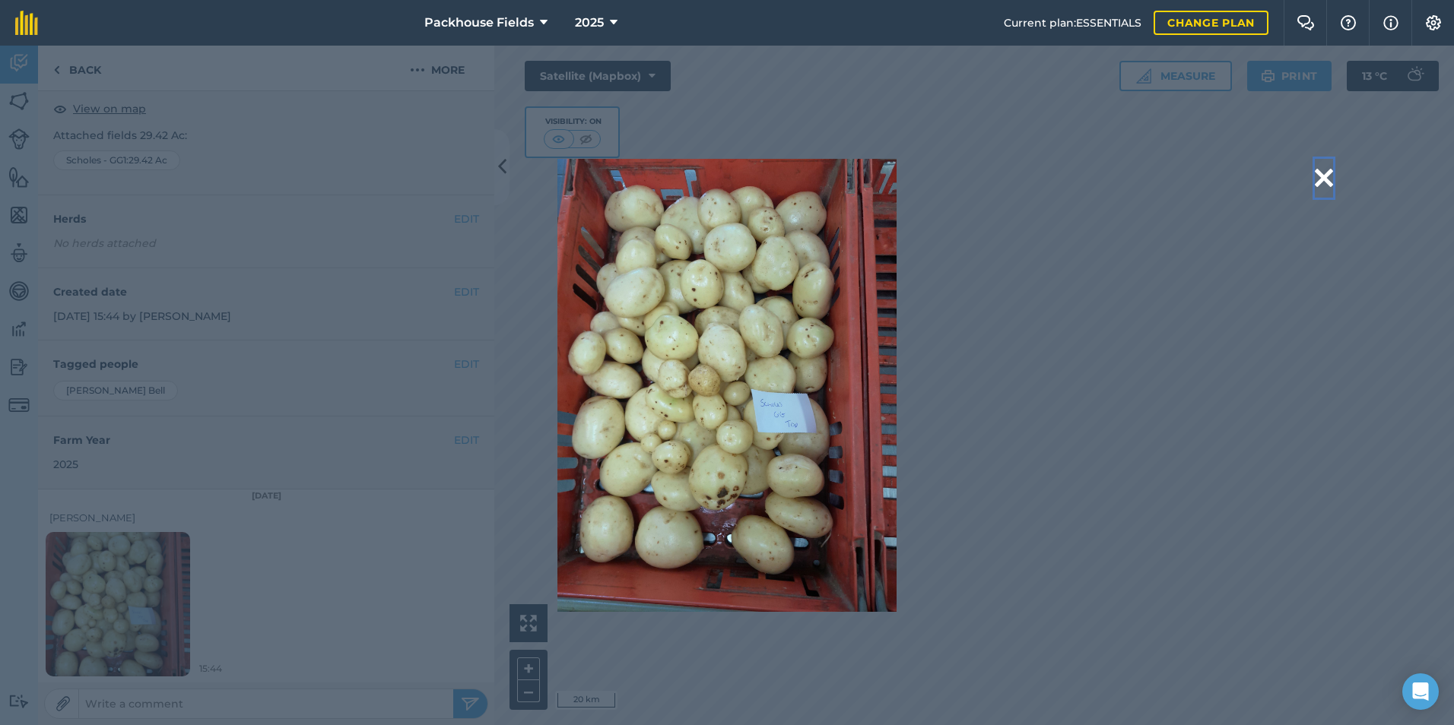
click at [1315, 176] on button at bounding box center [1324, 178] width 18 height 39
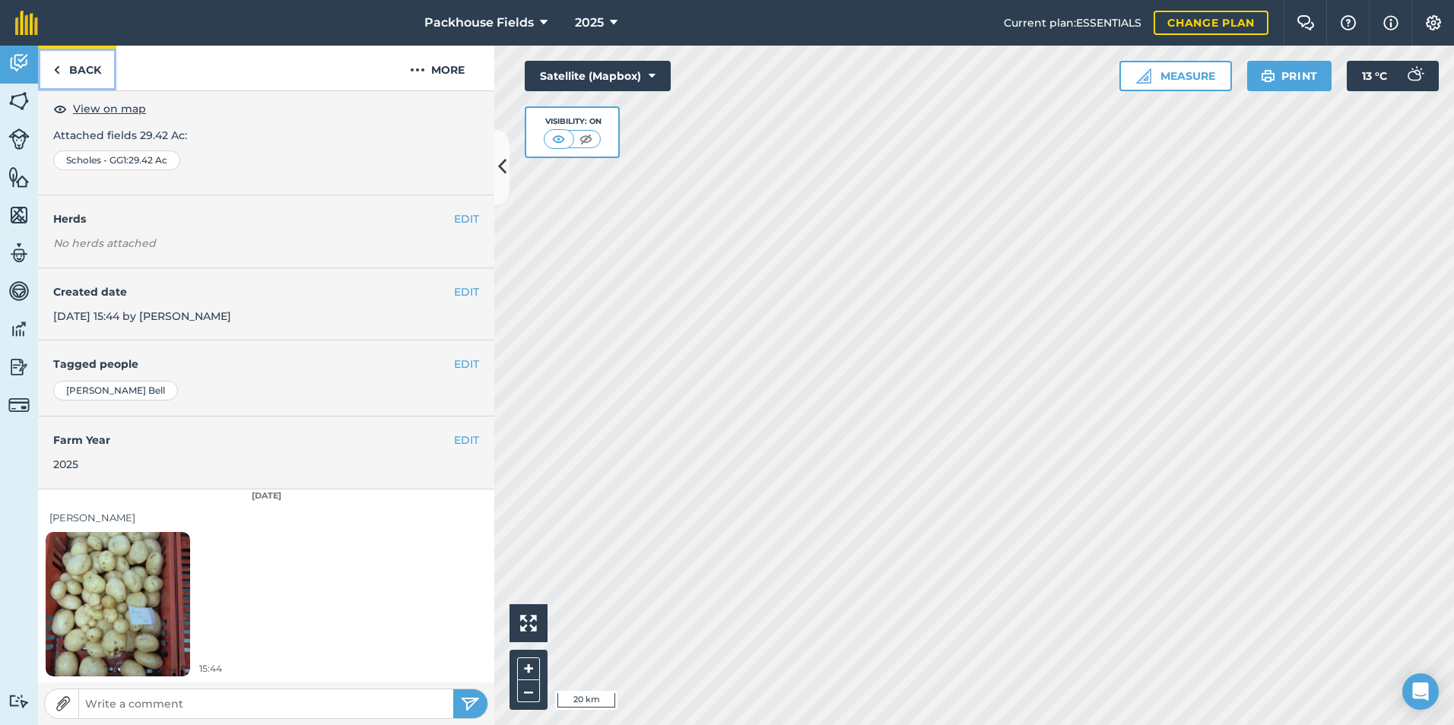
click at [81, 67] on link "Back" at bounding box center [77, 68] width 78 height 45
